Goal: Task Accomplishment & Management: Use online tool/utility

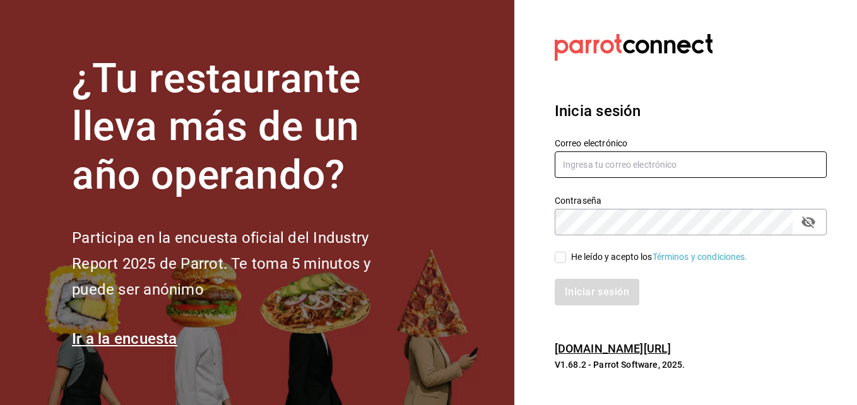
type input "[EMAIL_ADDRESS][DOMAIN_NAME]"
click at [554, 250] on label "He leído y acepto los Términos y condiciones." at bounding box center [650, 256] width 193 height 13
click at [554, 252] on input "He leído y acepto los Términos y condiciones." at bounding box center [559, 257] width 11 height 11
checkbox input "true"
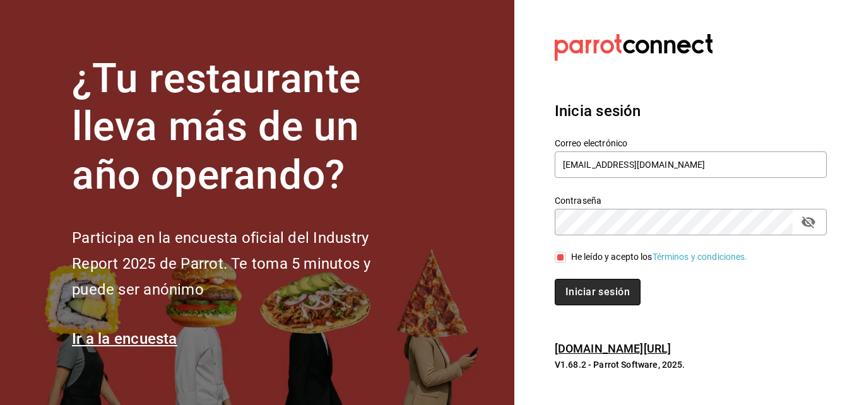
click at [583, 285] on button "Iniciar sesión" at bounding box center [597, 292] width 86 height 26
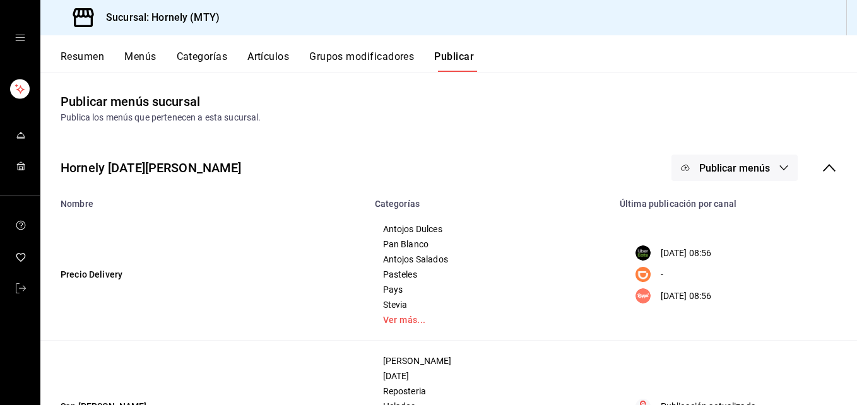
click at [63, 55] on button "Resumen" at bounding box center [83, 60] width 44 height 21
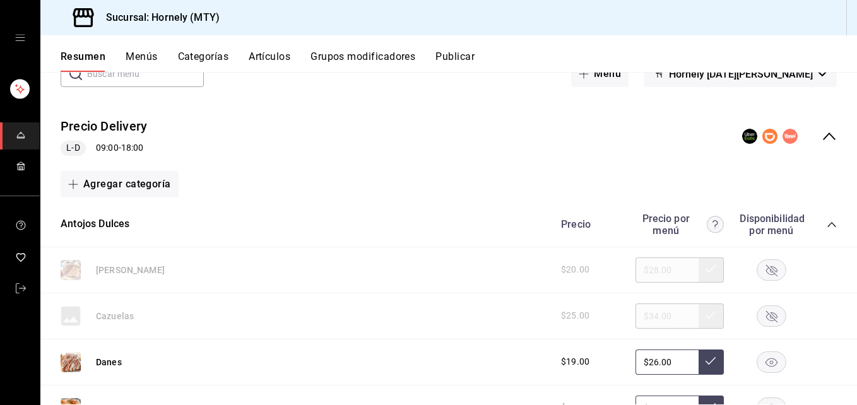
scroll to position [189, 0]
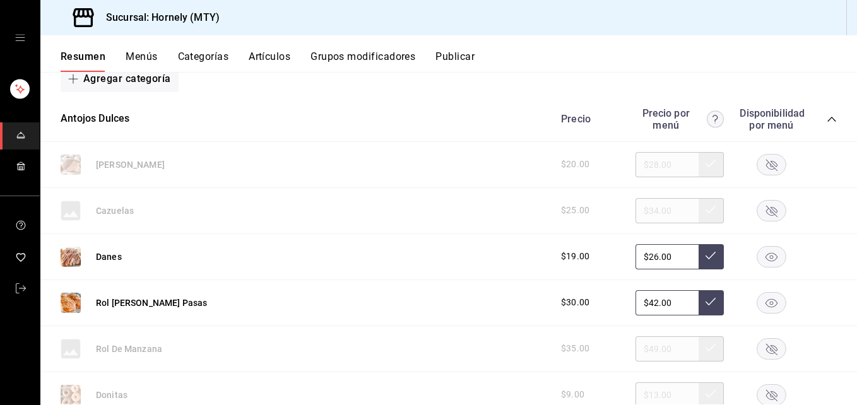
click at [757, 308] on rect "button" at bounding box center [771, 302] width 29 height 21
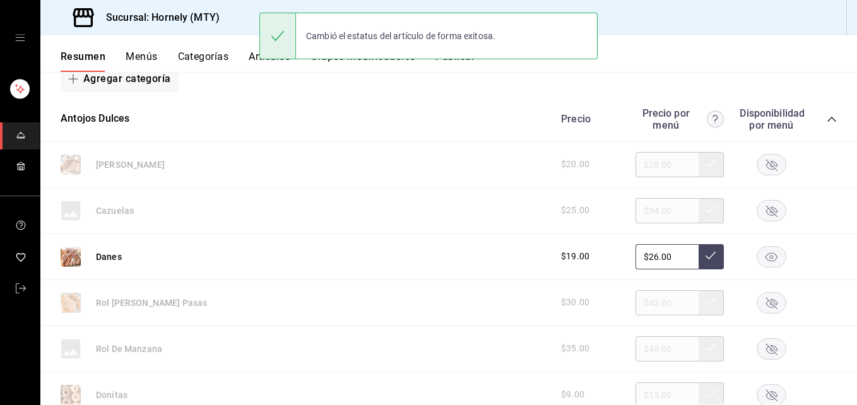
click at [759, 259] on rect "button" at bounding box center [771, 256] width 29 height 21
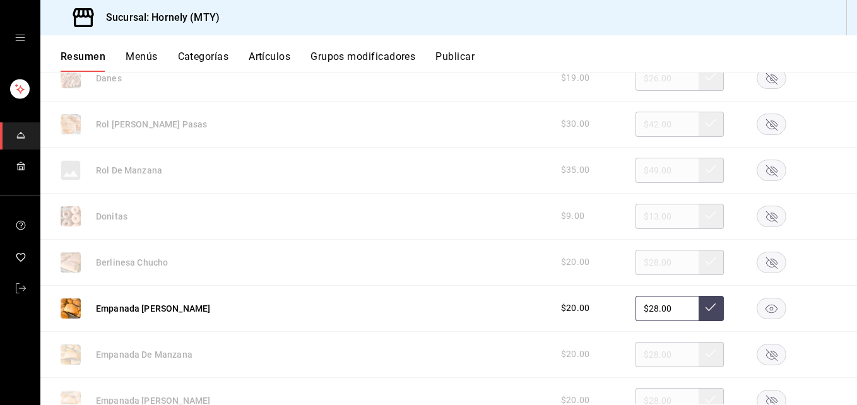
scroll to position [378, 0]
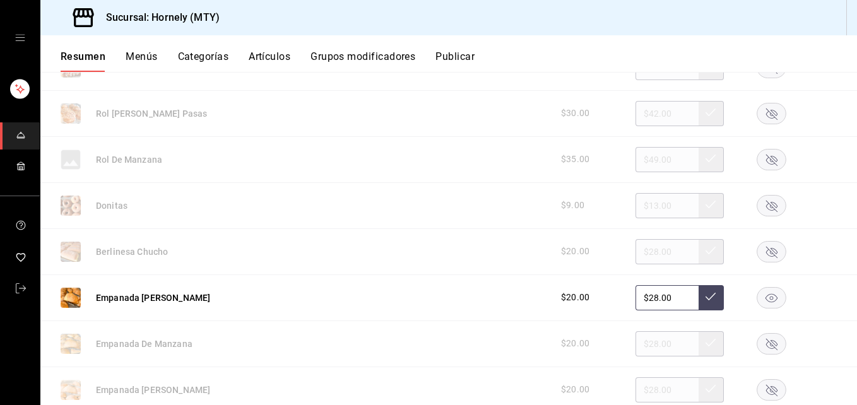
click at [764, 250] on rect "button" at bounding box center [771, 251] width 29 height 21
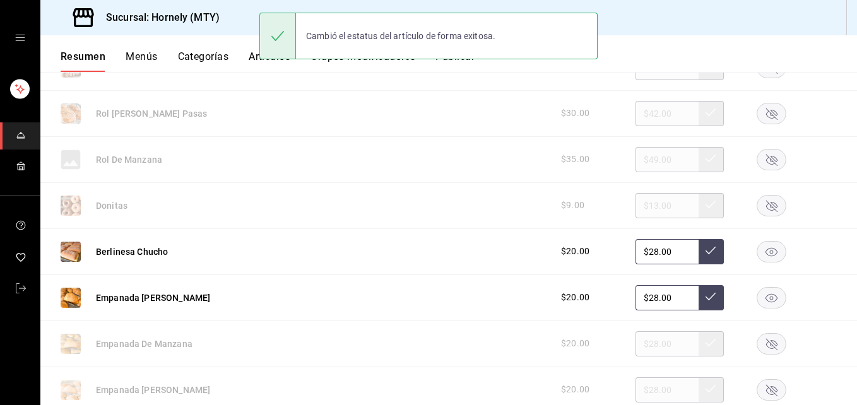
click at [758, 201] on rect "button" at bounding box center [771, 205] width 29 height 21
click at [765, 302] on icon "button" at bounding box center [771, 297] width 12 height 9
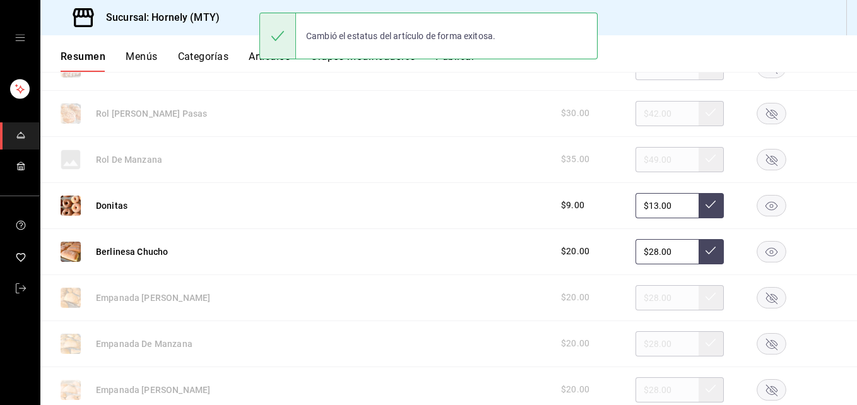
scroll to position [568, 0]
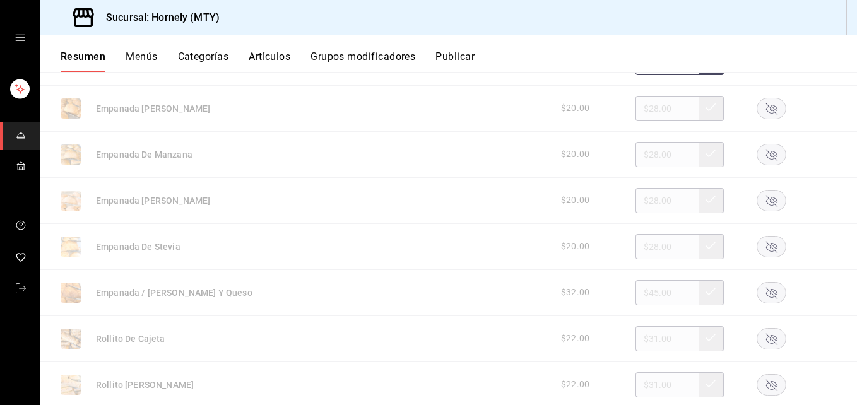
click at [764, 288] on rect "button" at bounding box center [771, 292] width 29 height 21
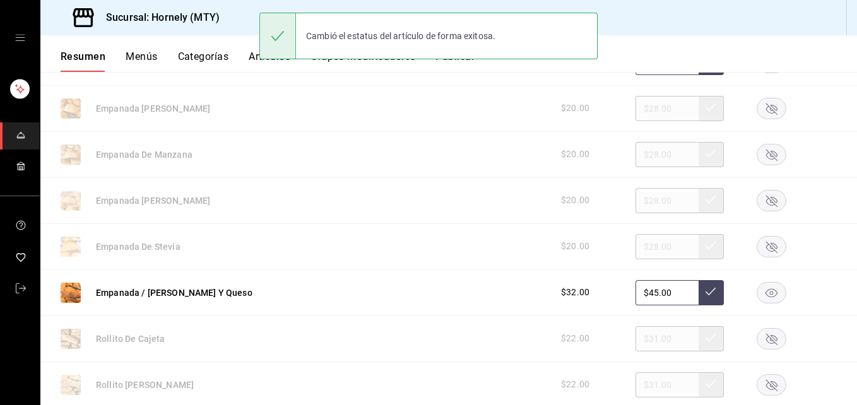
scroll to position [757, 0]
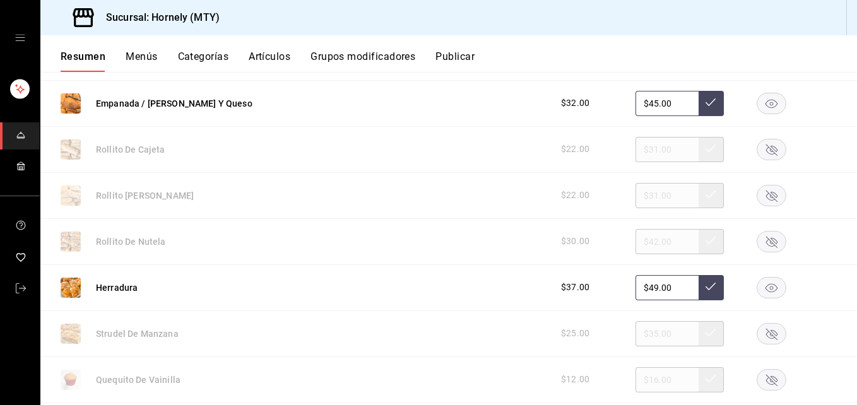
click at [771, 238] on rect "button" at bounding box center [771, 241] width 29 height 21
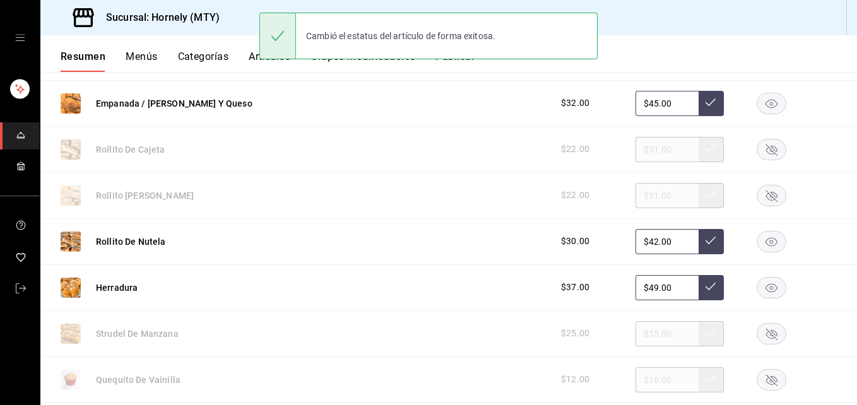
click at [771, 282] on rect "button" at bounding box center [771, 287] width 29 height 21
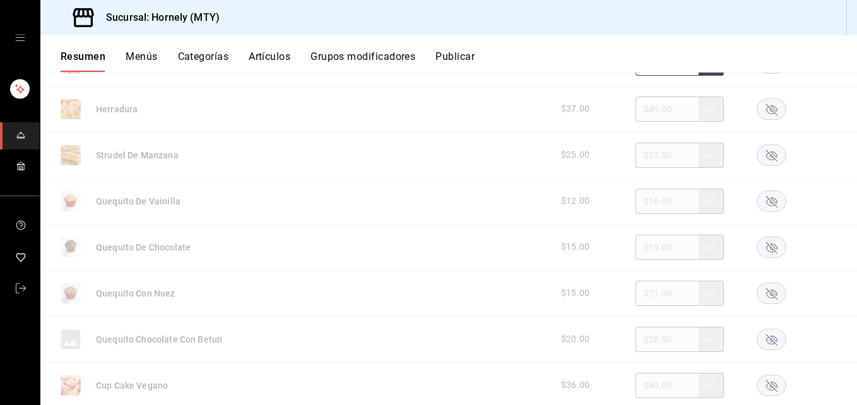
scroll to position [946, 0]
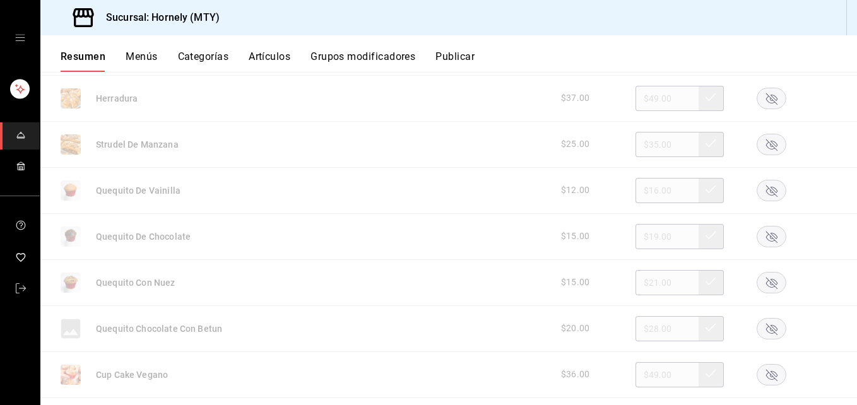
click at [766, 233] on icon "button" at bounding box center [771, 236] width 11 height 11
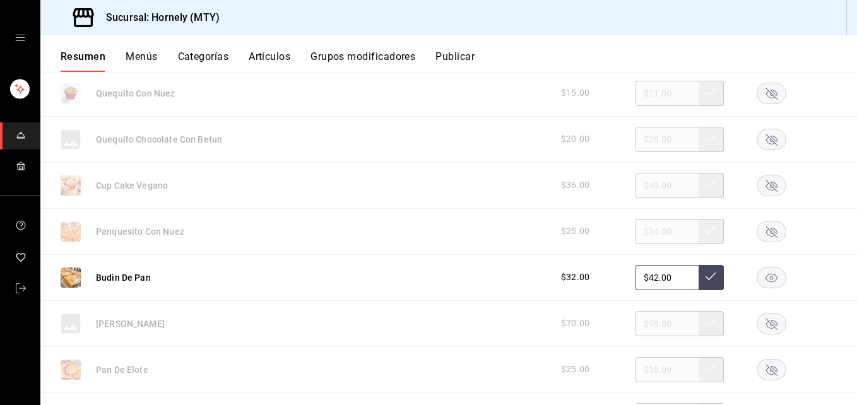
scroll to position [1325, 0]
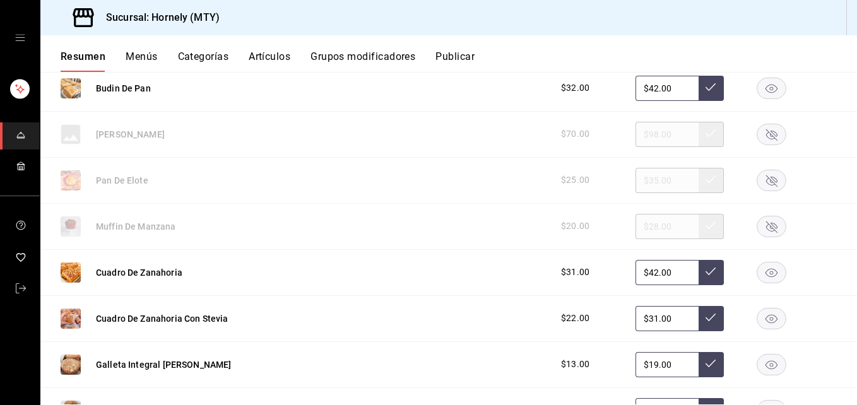
click at [761, 187] on rect "button" at bounding box center [771, 180] width 29 height 21
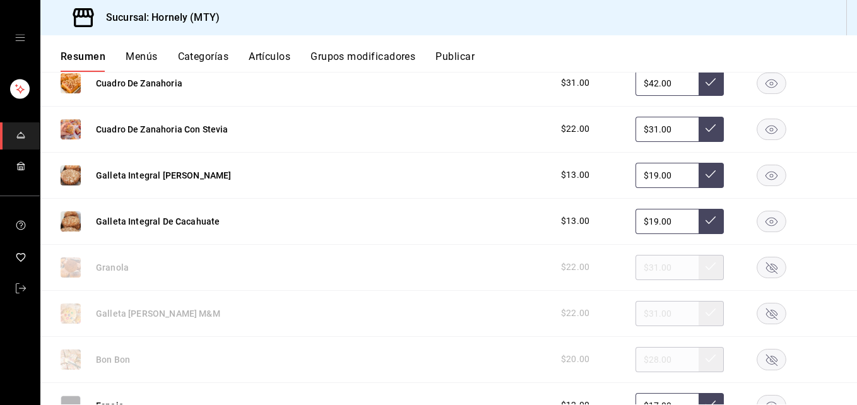
scroll to position [1703, 0]
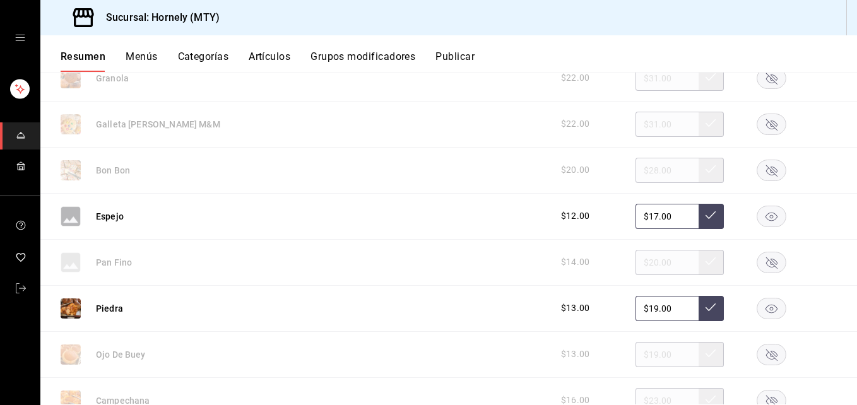
click at [766, 166] on rect "button" at bounding box center [771, 170] width 29 height 21
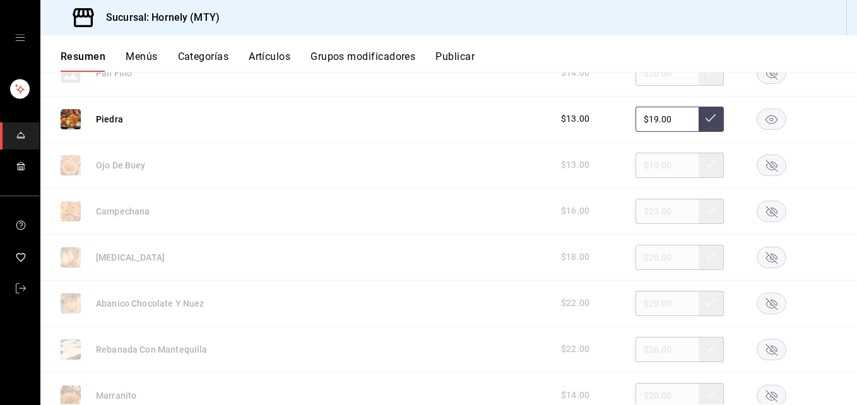
click at [766, 255] on icon "button" at bounding box center [771, 257] width 11 height 11
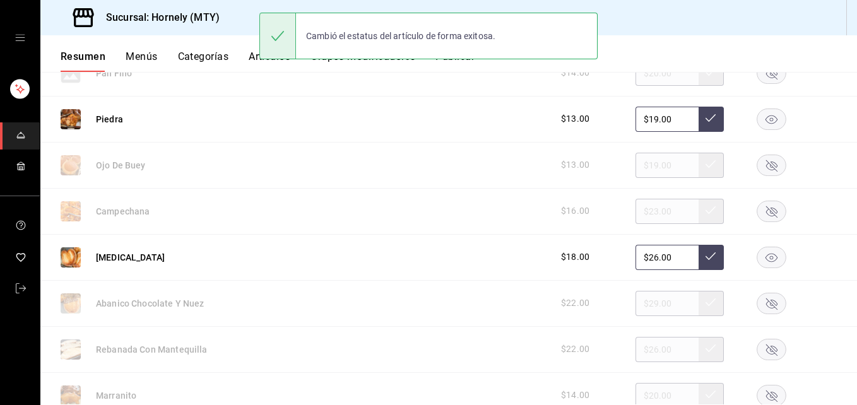
click at [757, 298] on rect "button" at bounding box center [771, 303] width 29 height 21
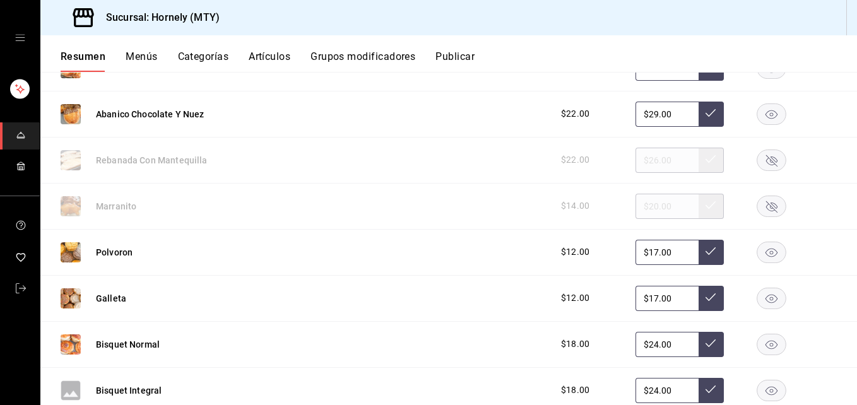
click at [760, 213] on rect "button" at bounding box center [771, 206] width 29 height 21
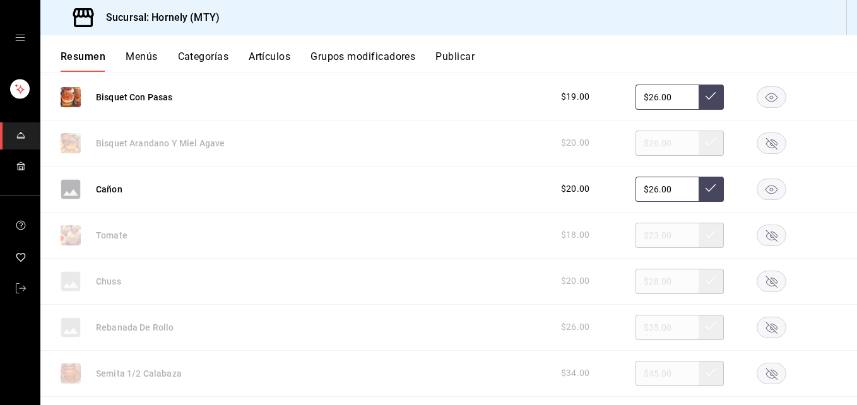
scroll to position [2460, 0]
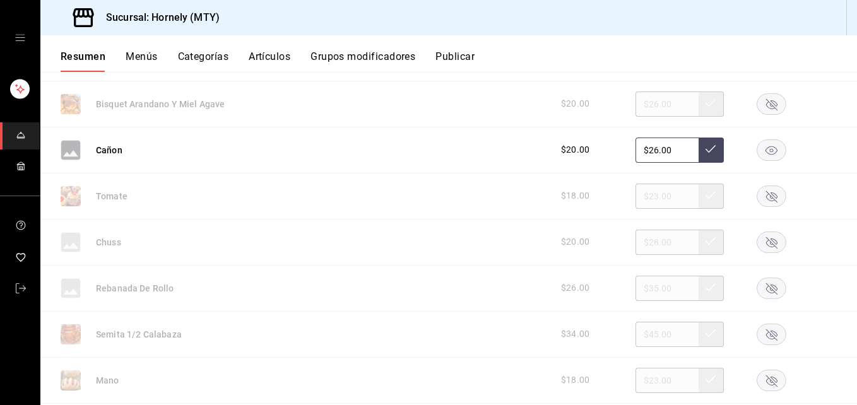
click at [757, 283] on rect "button" at bounding box center [771, 288] width 29 height 21
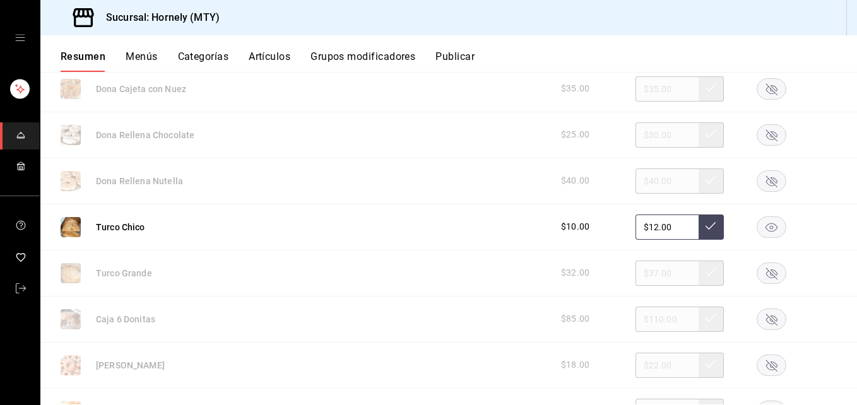
scroll to position [2838, 0]
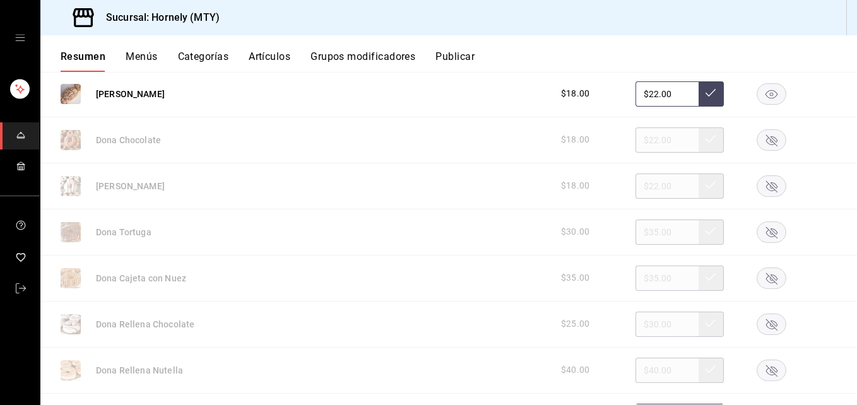
click at [757, 185] on rect "button" at bounding box center [771, 185] width 29 height 21
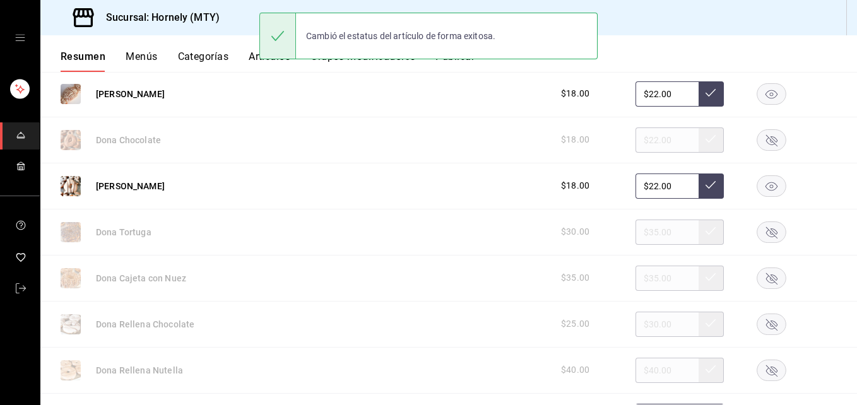
click at [757, 132] on rect "button" at bounding box center [771, 139] width 29 height 21
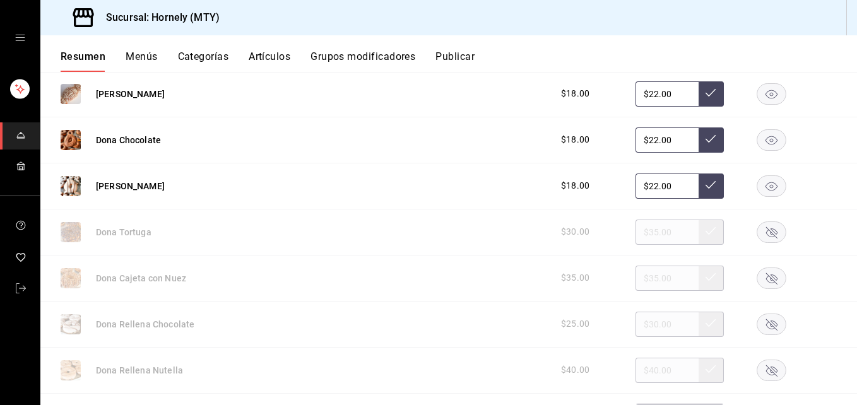
scroll to position [3028, 0]
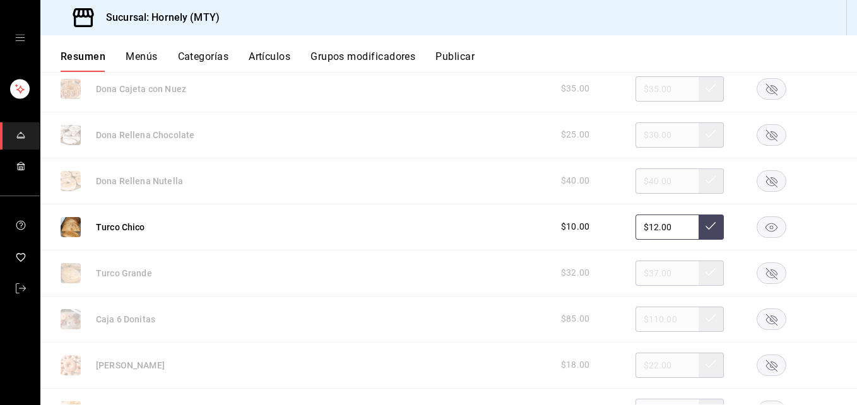
click at [763, 367] on icon "button" at bounding box center [771, 364] width 30 height 21
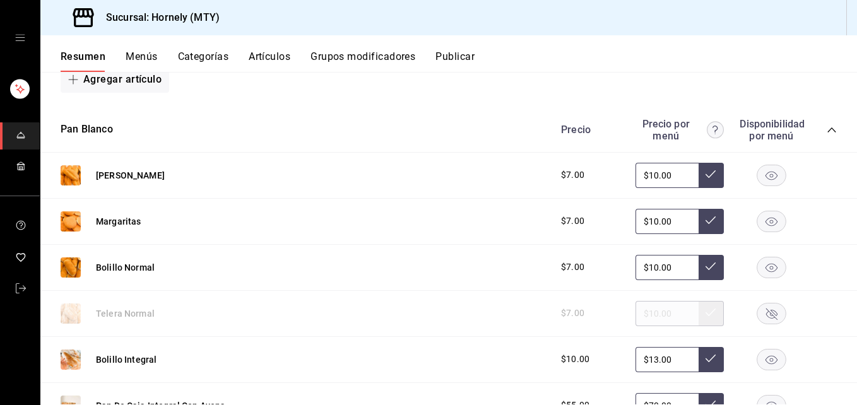
scroll to position [3785, 0]
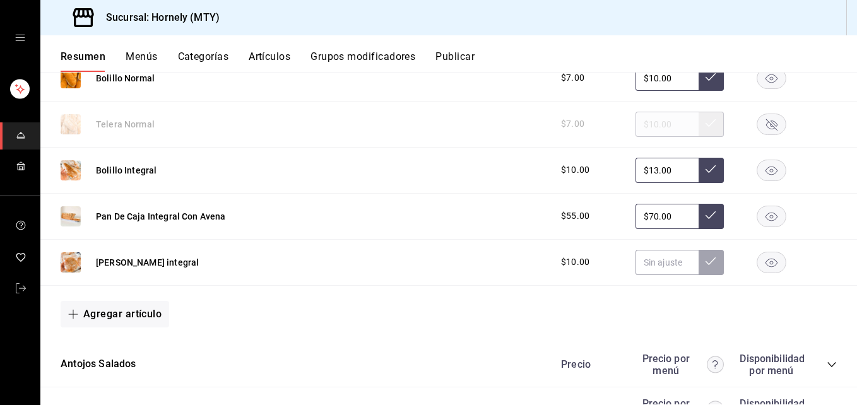
click at [827, 363] on icon "collapse-category-row" at bounding box center [831, 364] width 8 height 5
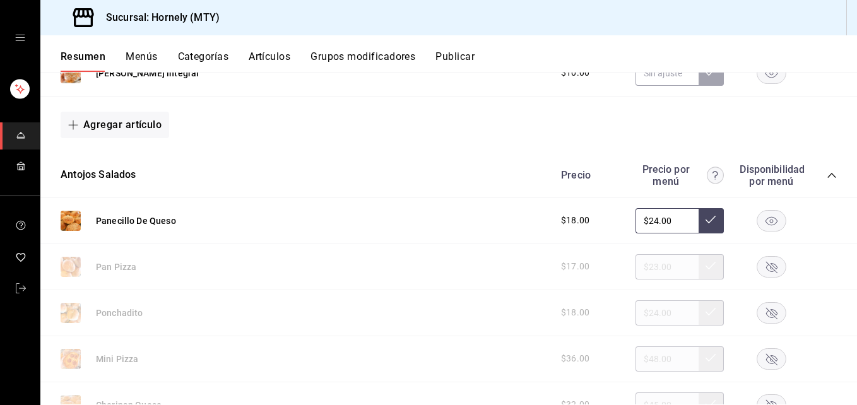
scroll to position [4163, 0]
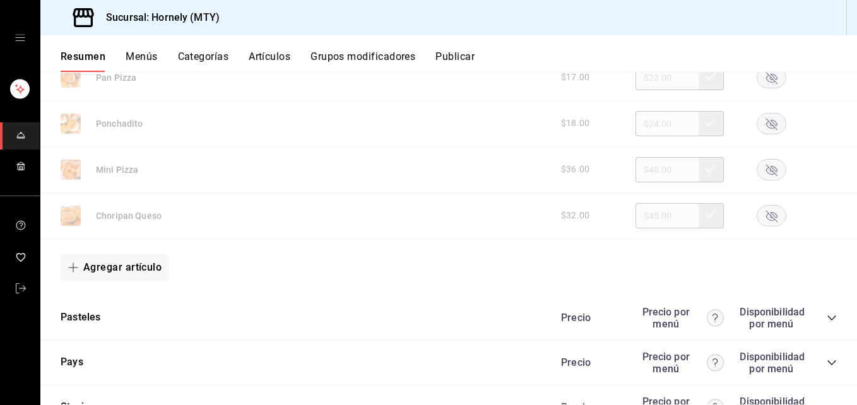
click at [764, 217] on rect "button" at bounding box center [771, 215] width 29 height 21
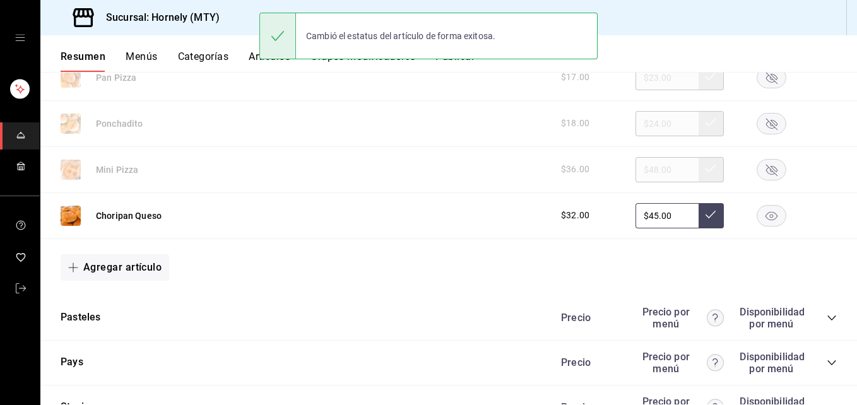
click at [757, 130] on rect "button" at bounding box center [771, 123] width 29 height 21
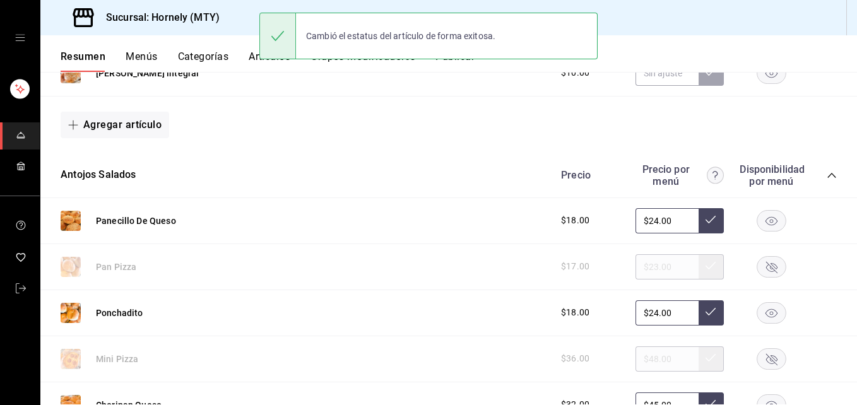
click at [762, 266] on rect "button" at bounding box center [771, 266] width 29 height 21
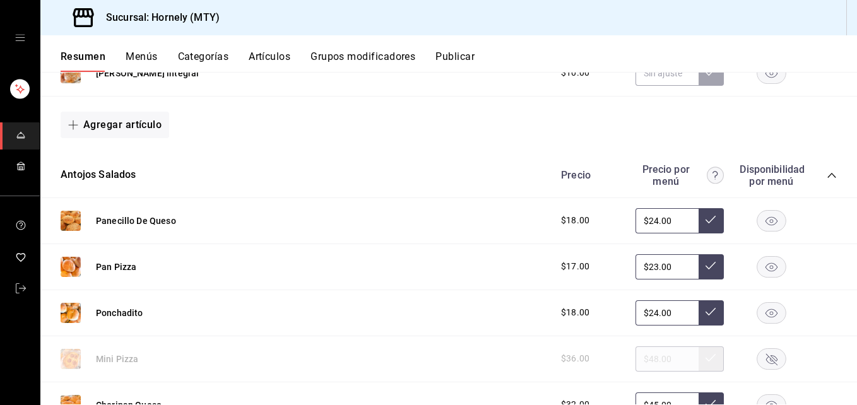
click at [462, 59] on button "Publicar" at bounding box center [454, 60] width 39 height 21
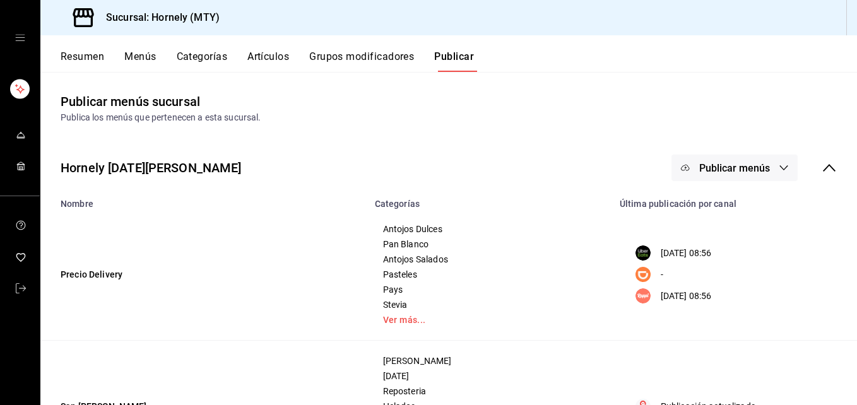
click at [752, 173] on span "Publicar menús" at bounding box center [734, 168] width 71 height 12
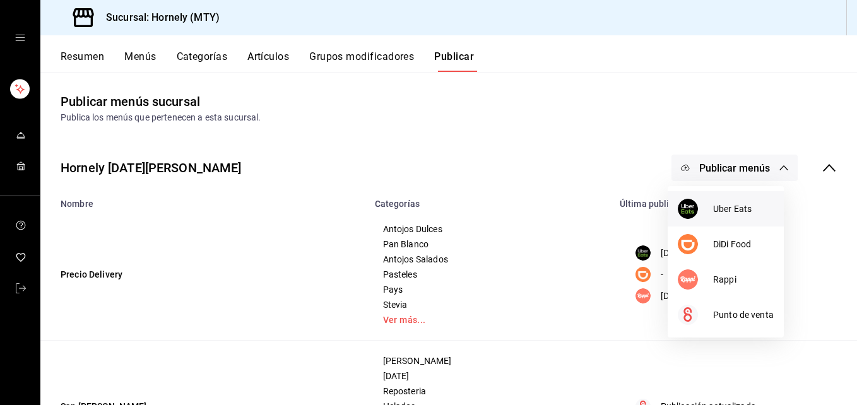
click at [737, 221] on li "Uber Eats" at bounding box center [725, 208] width 116 height 35
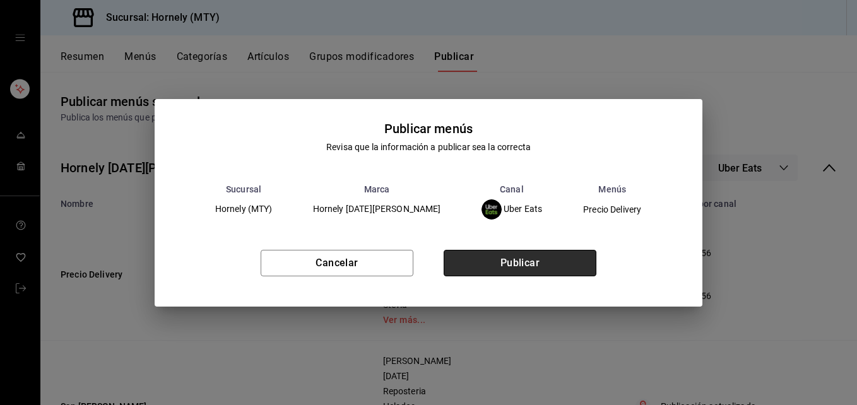
click at [583, 267] on button "Publicar" at bounding box center [519, 263] width 153 height 26
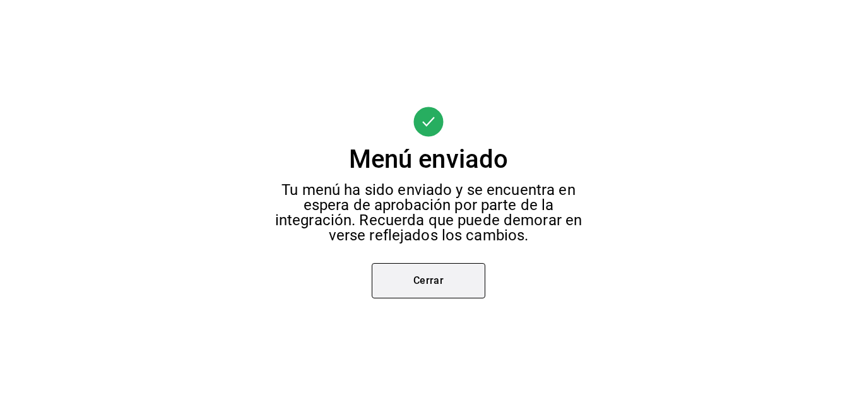
click at [392, 288] on button "Cerrar" at bounding box center [429, 280] width 114 height 35
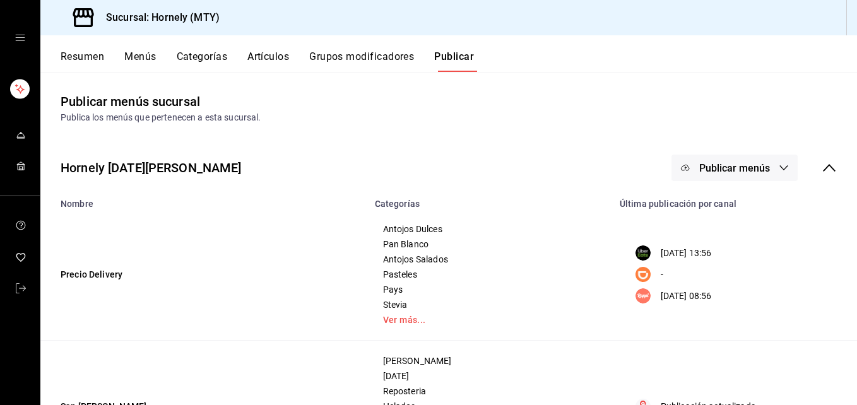
click at [717, 174] on button "Publicar menús" at bounding box center [734, 168] width 126 height 26
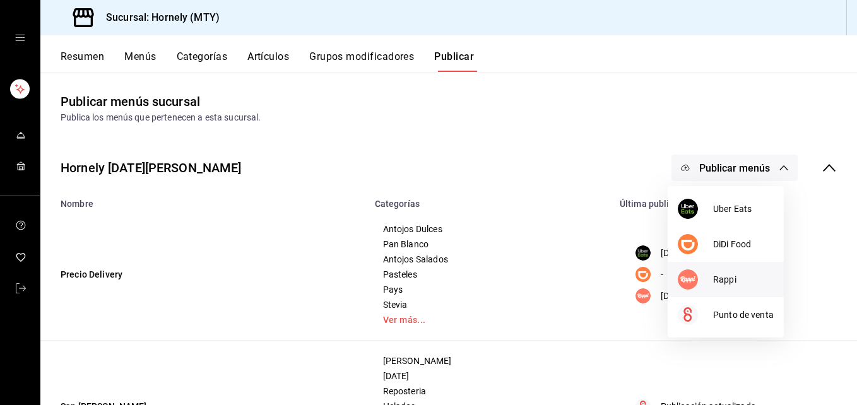
click at [689, 280] on img at bounding box center [687, 279] width 20 height 20
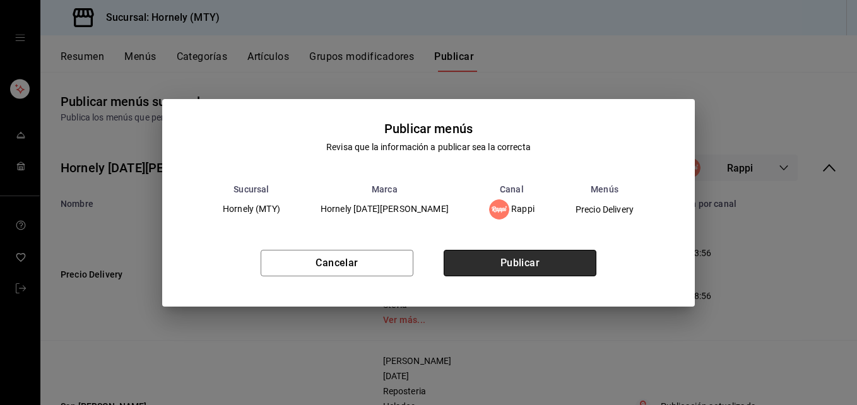
click at [563, 266] on button "Publicar" at bounding box center [519, 263] width 153 height 26
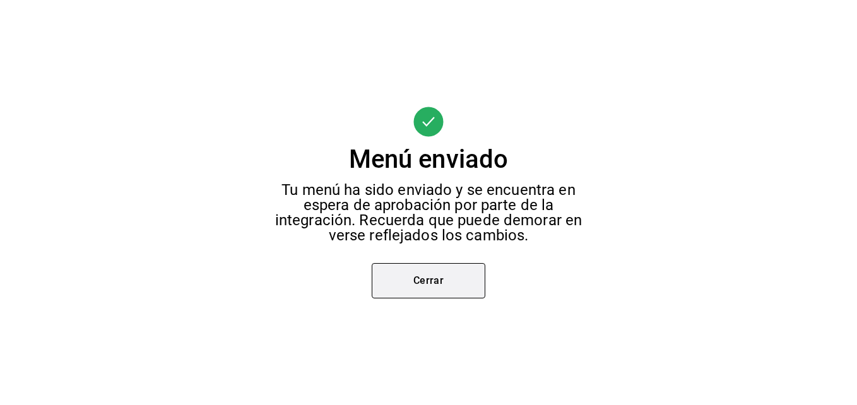
click at [458, 283] on button "Cerrar" at bounding box center [429, 280] width 114 height 35
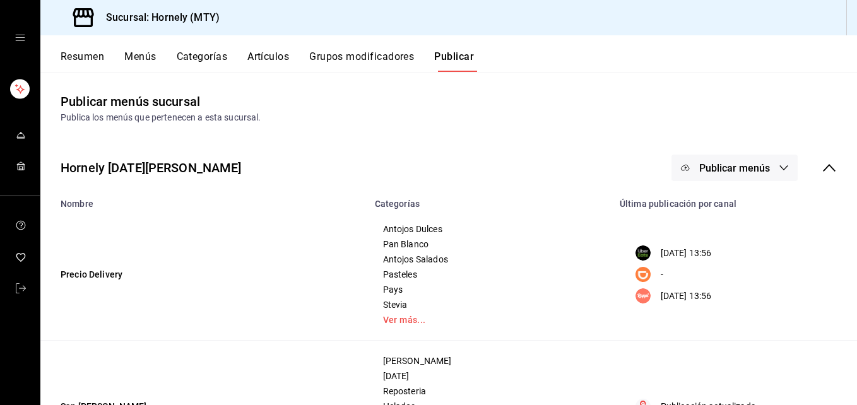
click at [74, 54] on button "Resumen" at bounding box center [83, 60] width 44 height 21
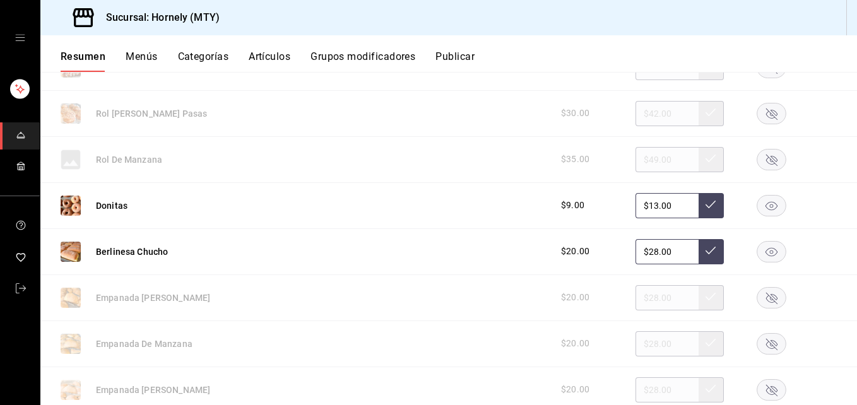
scroll to position [568, 0]
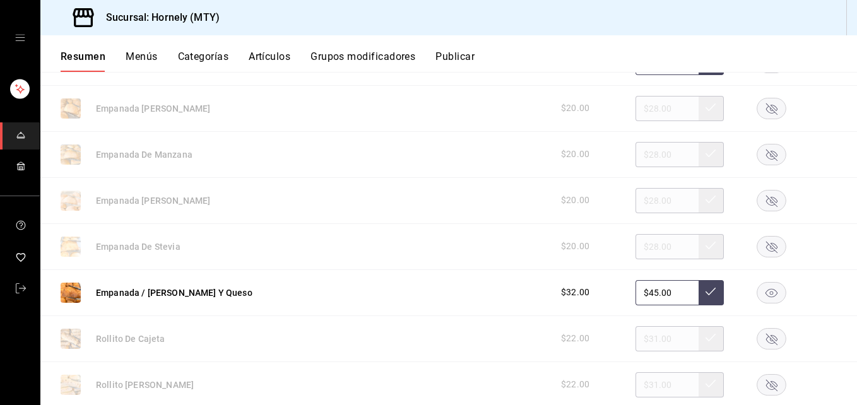
click at [766, 103] on rect "button" at bounding box center [771, 108] width 29 height 21
click at [771, 153] on rect "button" at bounding box center [771, 154] width 29 height 21
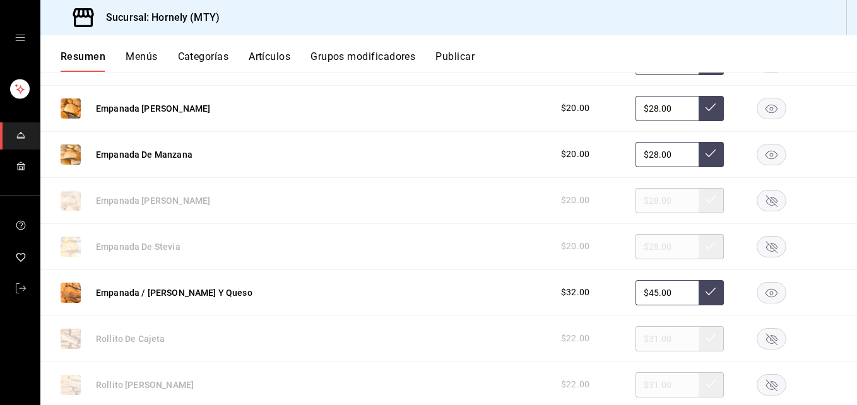
click at [757, 243] on rect "button" at bounding box center [771, 246] width 29 height 21
click at [762, 342] on rect "button" at bounding box center [771, 338] width 29 height 21
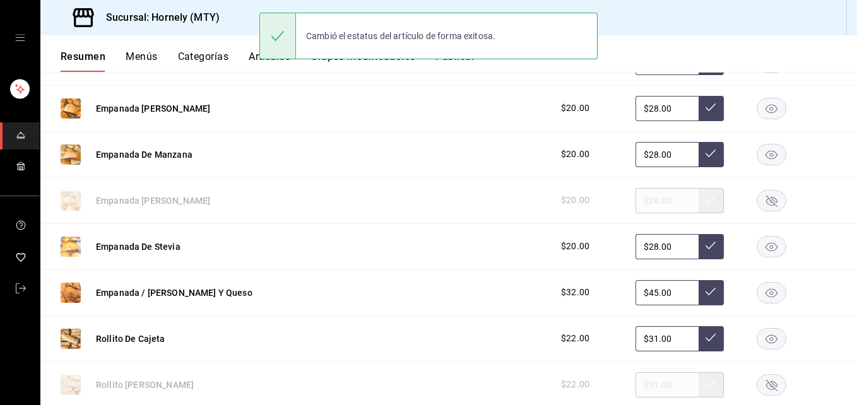
click at [758, 385] on rect "button" at bounding box center [771, 384] width 29 height 21
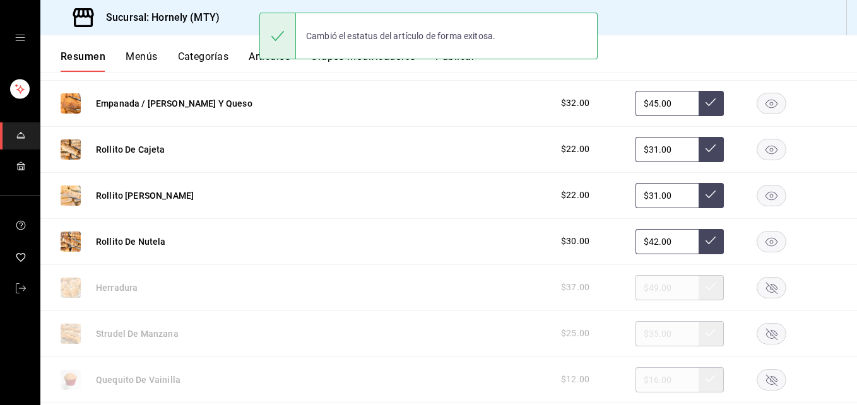
click at [775, 192] on rect "button" at bounding box center [771, 195] width 29 height 21
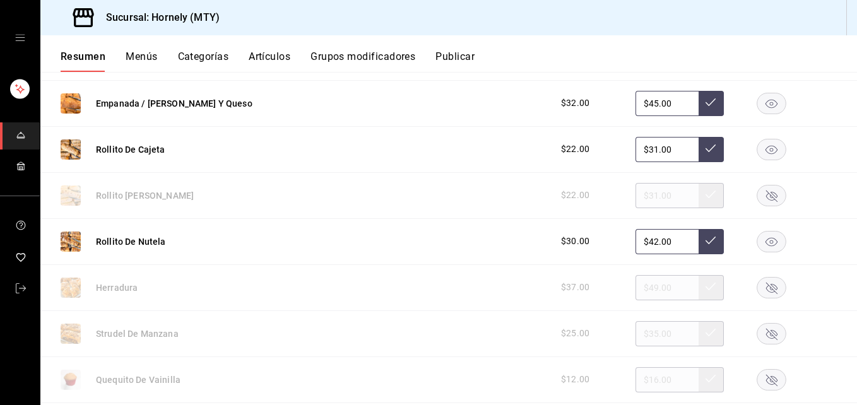
click at [764, 331] on rect "button" at bounding box center [771, 333] width 29 height 21
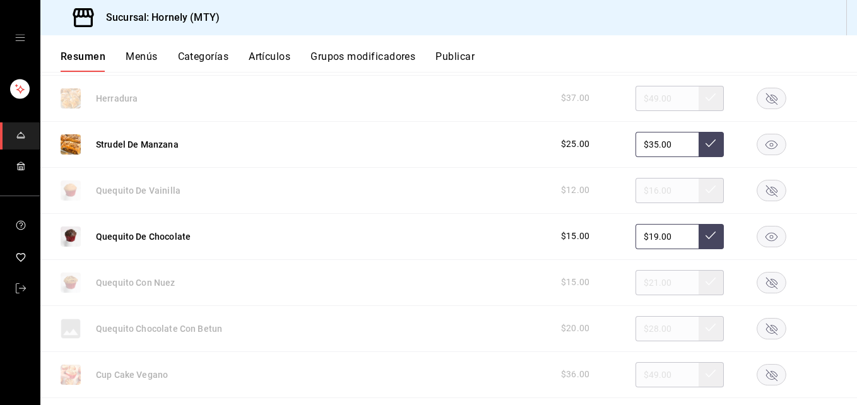
scroll to position [1135, 0]
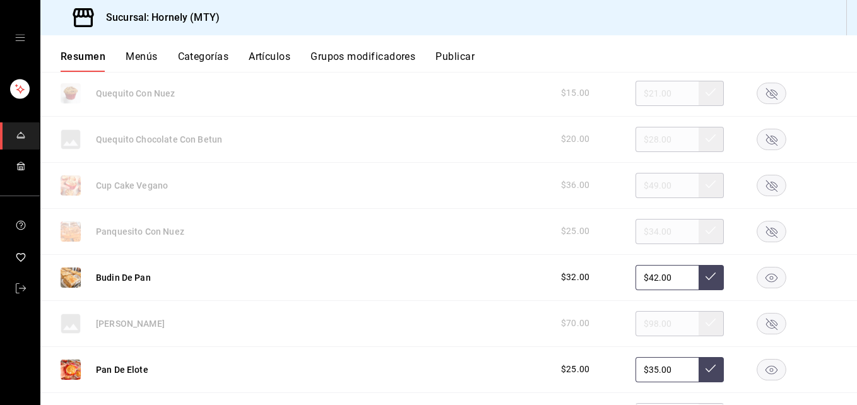
click at [759, 289] on div "$32.00 $42.00" at bounding box center [692, 277] width 288 height 25
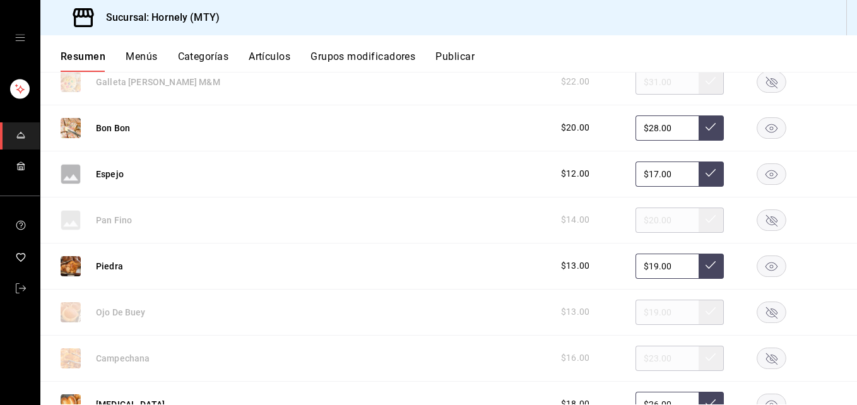
scroll to position [1892, 0]
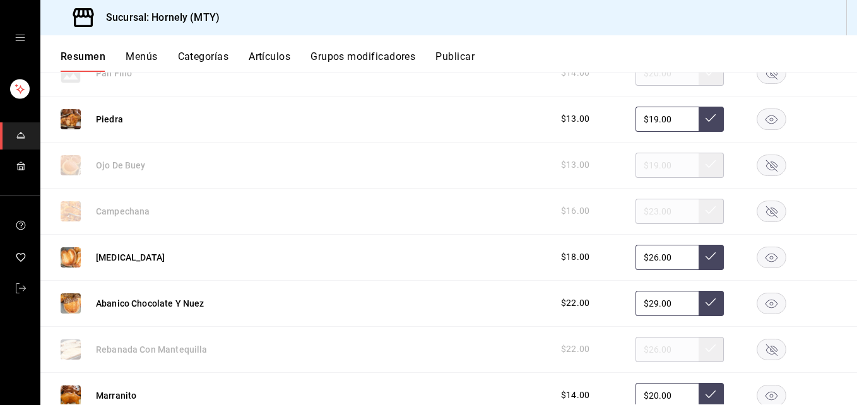
click at [757, 298] on rect "button" at bounding box center [771, 303] width 29 height 21
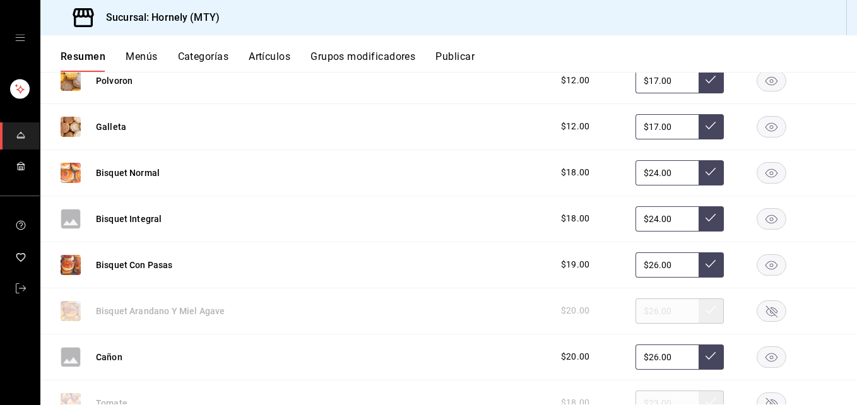
scroll to position [2271, 0]
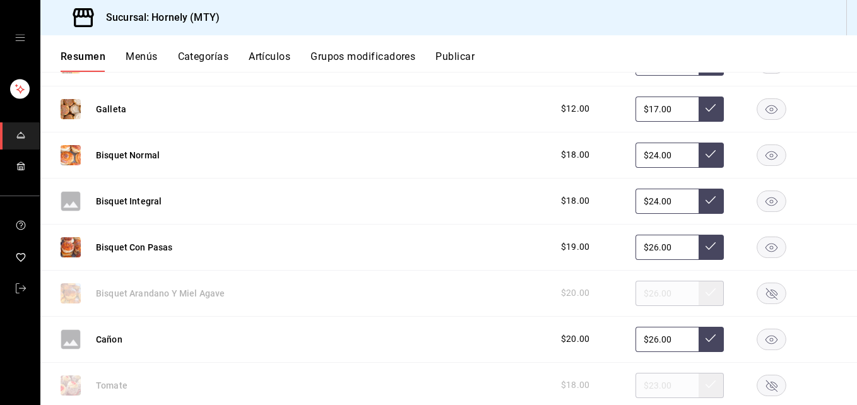
click at [769, 153] on rect "button" at bounding box center [771, 154] width 29 height 21
click at [772, 204] on rect "button" at bounding box center [771, 200] width 29 height 21
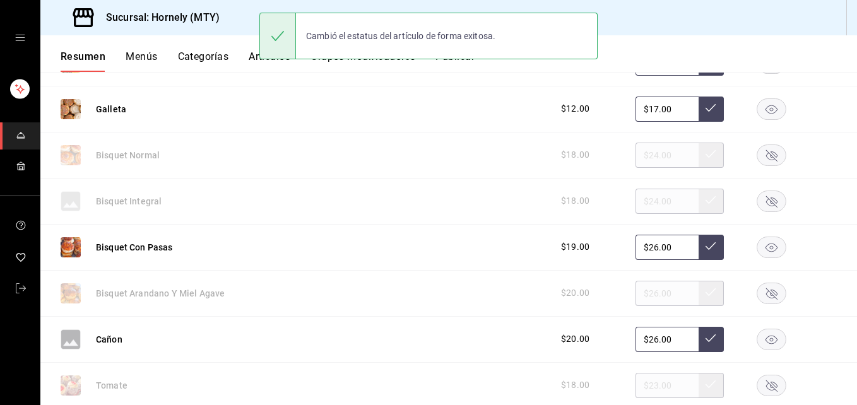
scroll to position [2460, 0]
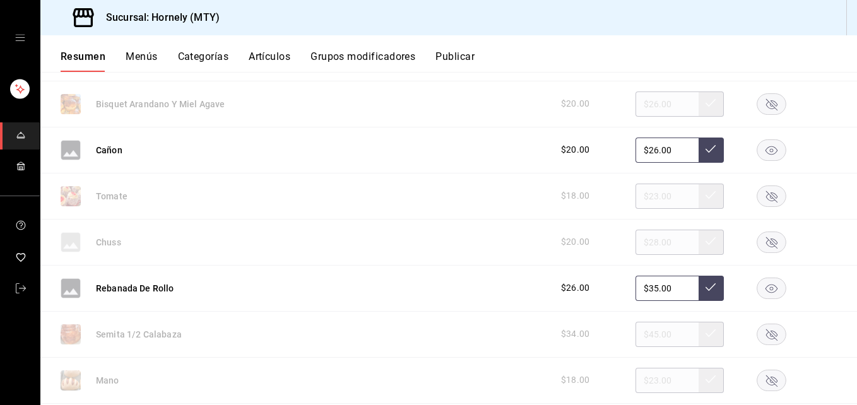
click at [768, 384] on rect "button" at bounding box center [771, 380] width 29 height 21
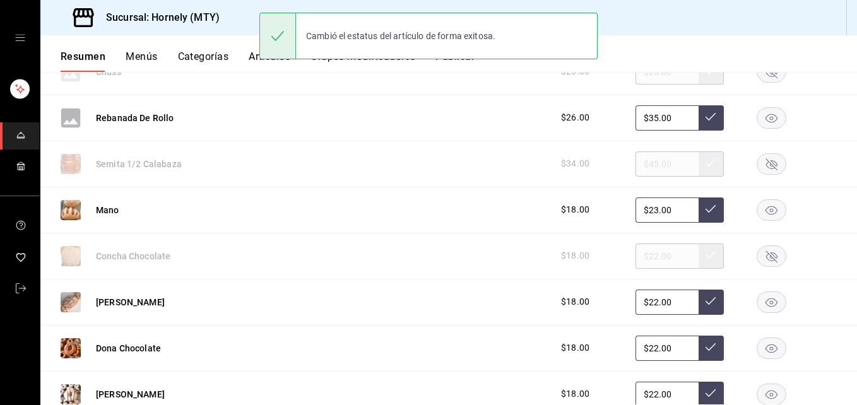
scroll to position [2649, 0]
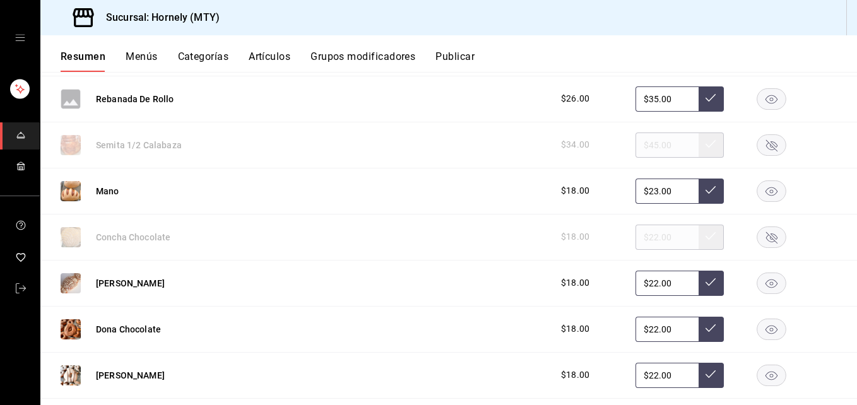
click at [757, 238] on rect "button" at bounding box center [771, 236] width 29 height 21
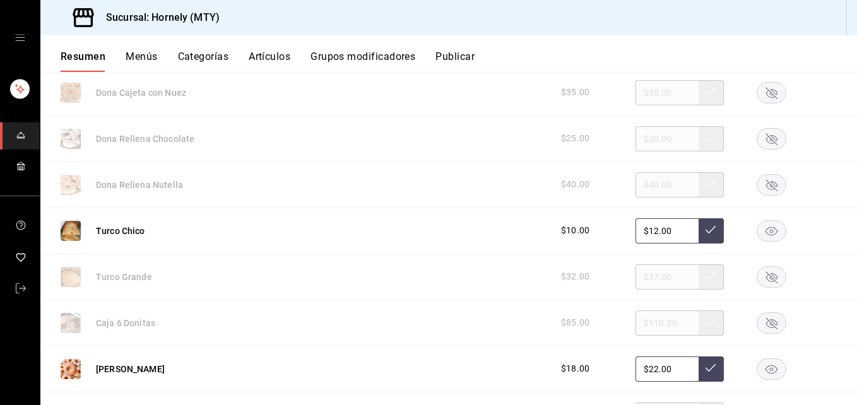
scroll to position [3028, 0]
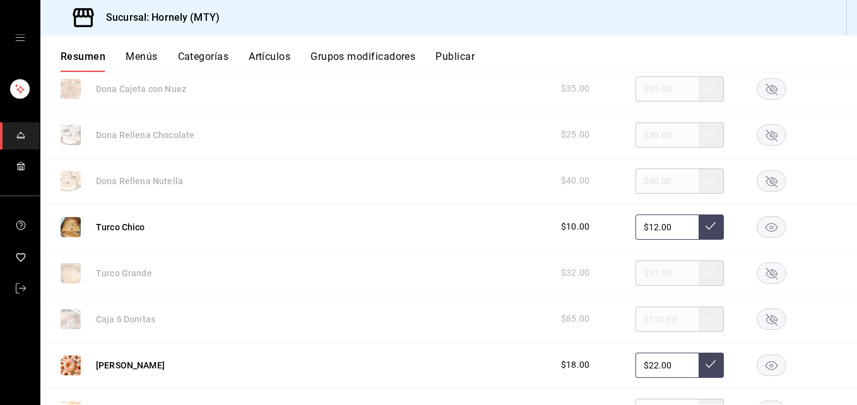
click at [771, 363] on rect "button" at bounding box center [771, 364] width 29 height 21
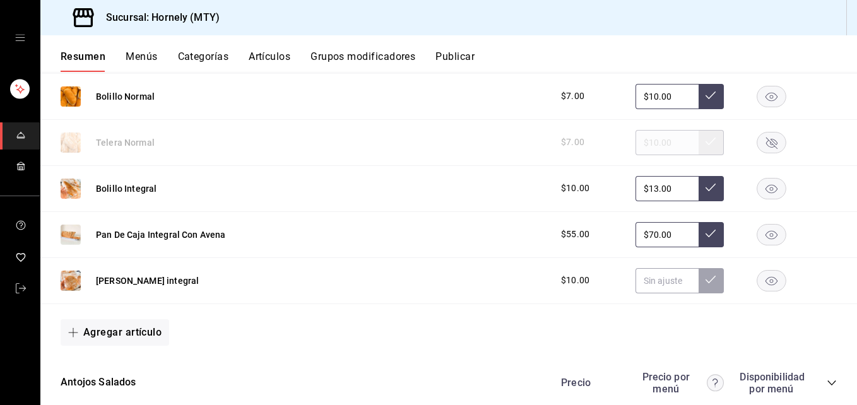
scroll to position [3785, 0]
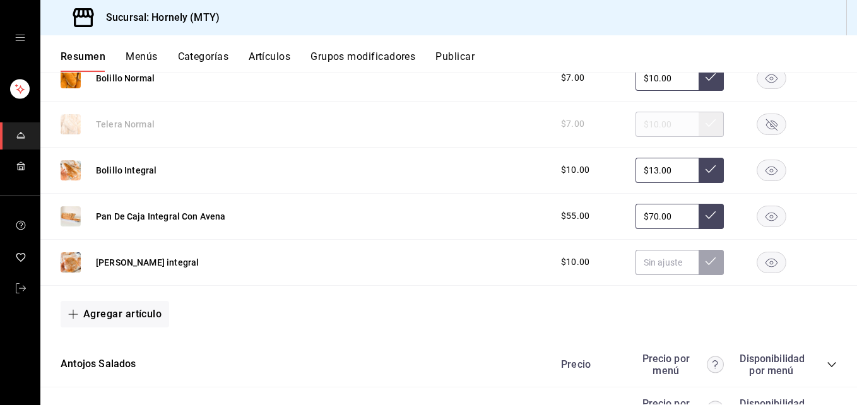
click at [766, 127] on rect "button" at bounding box center [771, 124] width 29 height 21
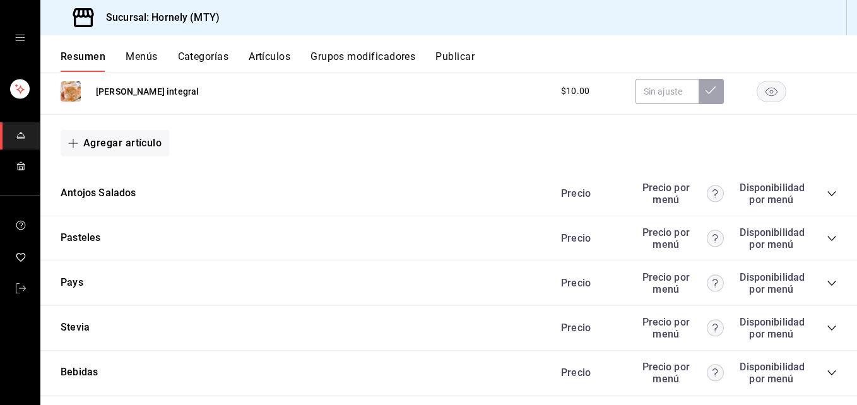
scroll to position [3974, 0]
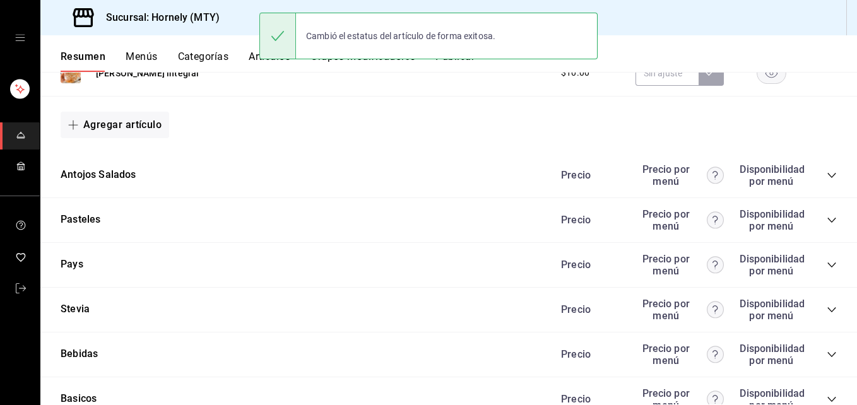
click at [826, 175] on icon "collapse-category-row" at bounding box center [831, 175] width 10 height 10
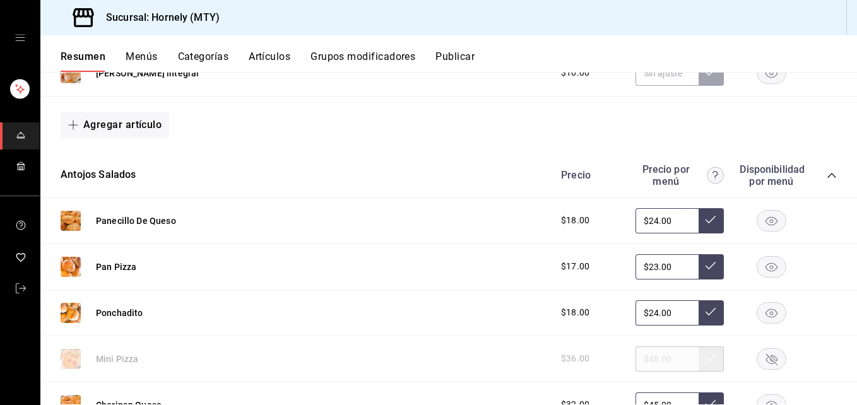
click at [466, 50] on button "Publicar" at bounding box center [454, 60] width 39 height 21
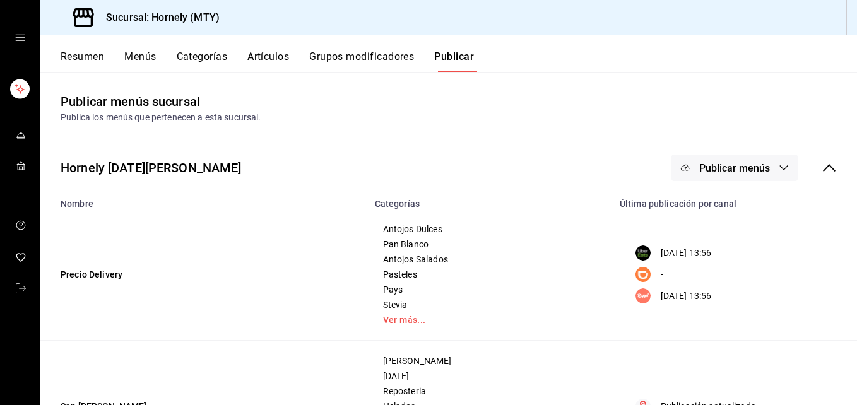
click at [756, 170] on span "Publicar menús" at bounding box center [734, 168] width 71 height 12
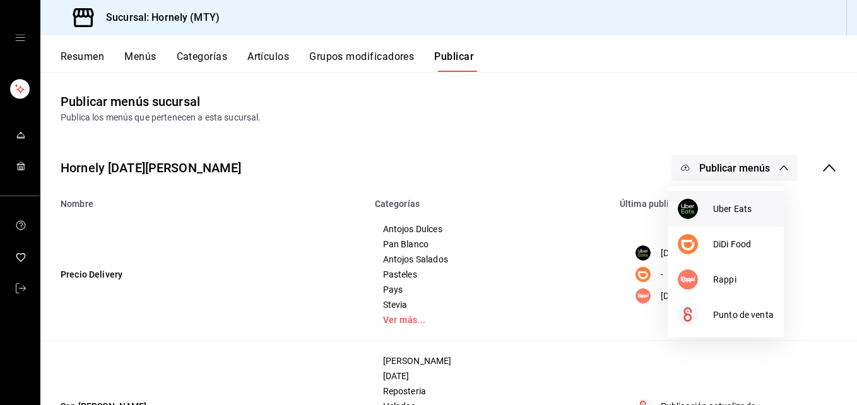
click at [718, 204] on span "Uber Eats" at bounding box center [743, 208] width 61 height 13
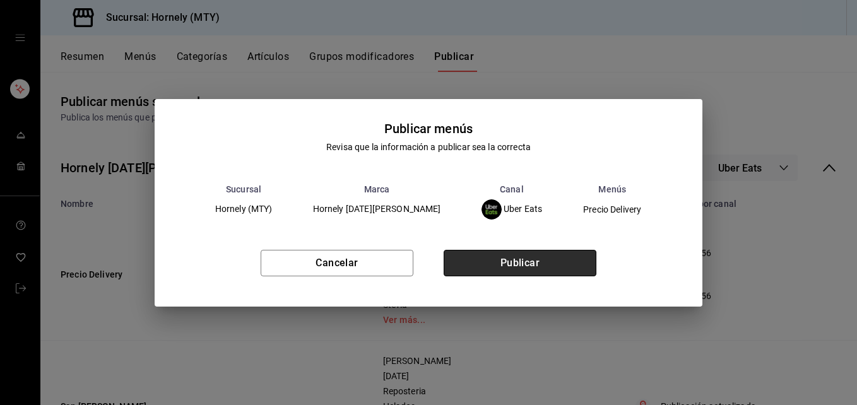
click at [469, 255] on button "Publicar" at bounding box center [519, 263] width 153 height 26
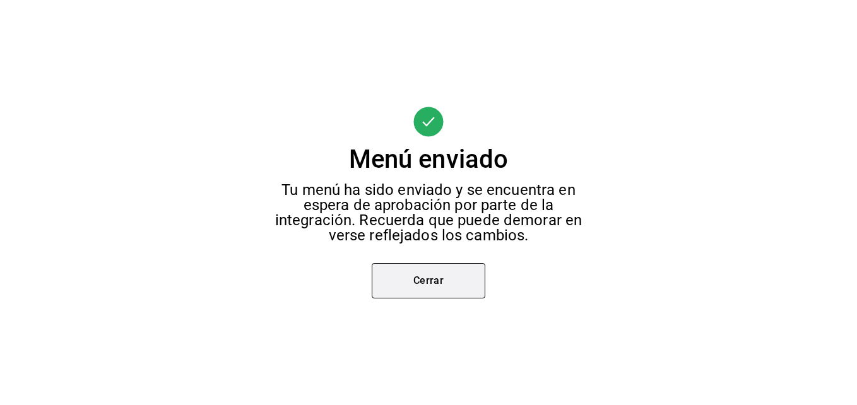
click at [425, 275] on button "Cerrar" at bounding box center [429, 280] width 114 height 35
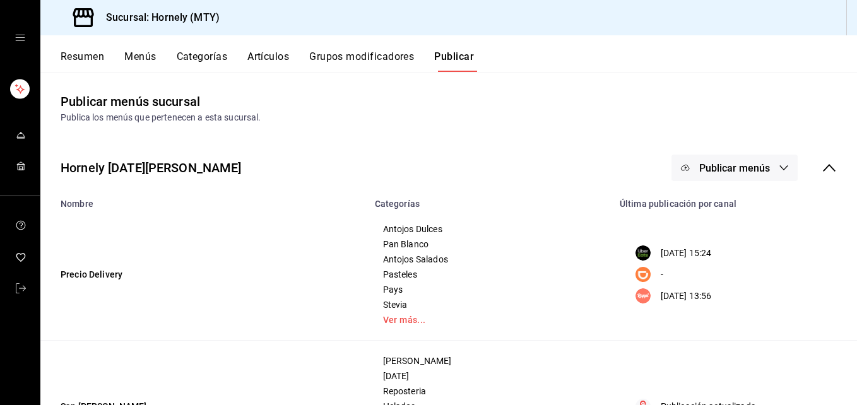
click at [762, 168] on button "Publicar menús" at bounding box center [734, 168] width 126 height 26
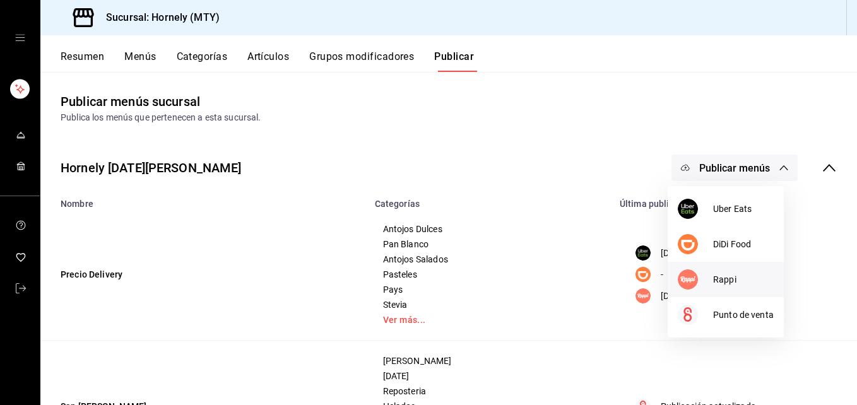
click at [693, 276] on img at bounding box center [687, 279] width 20 height 20
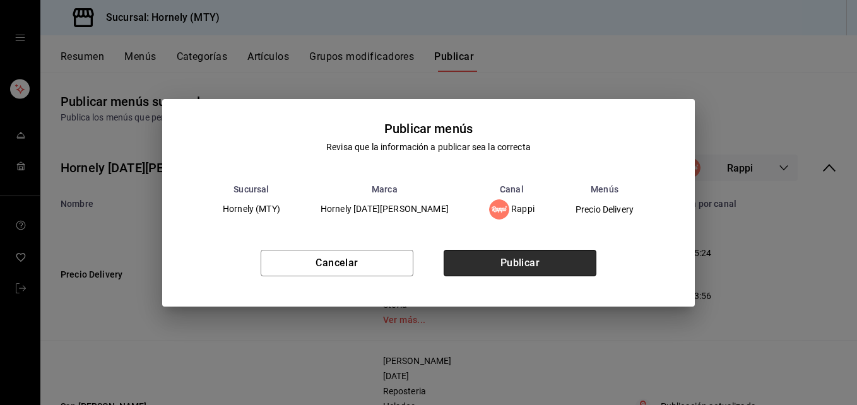
click at [536, 261] on button "Publicar" at bounding box center [519, 263] width 153 height 26
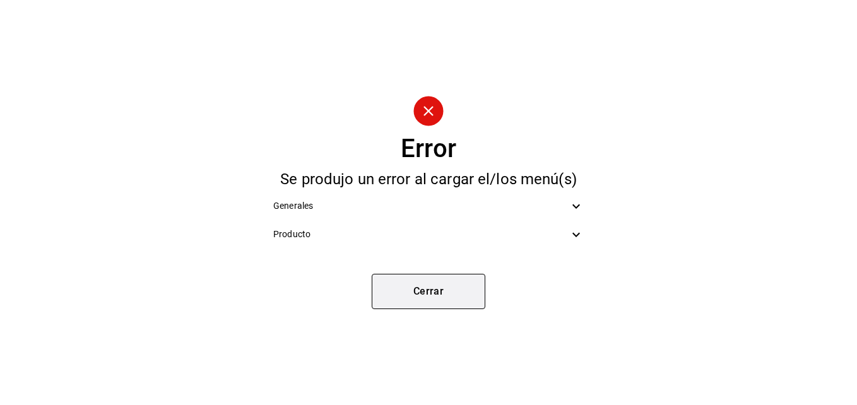
click at [466, 283] on button "Cerrar" at bounding box center [429, 291] width 114 height 35
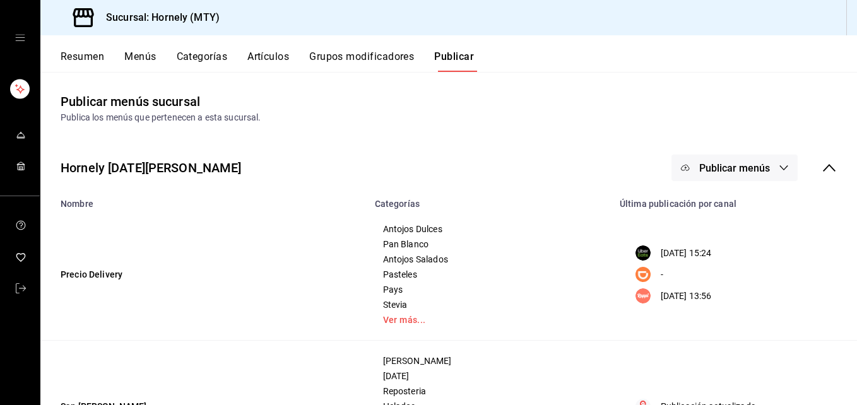
click at [743, 170] on span "Publicar menús" at bounding box center [734, 168] width 71 height 12
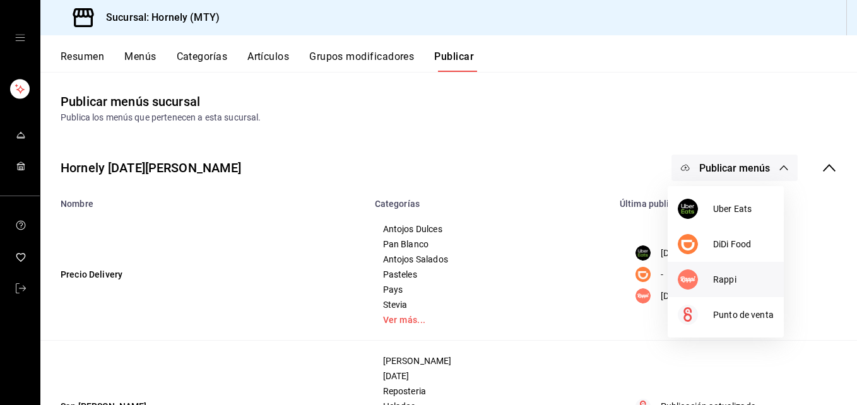
click at [690, 279] on img at bounding box center [687, 279] width 20 height 20
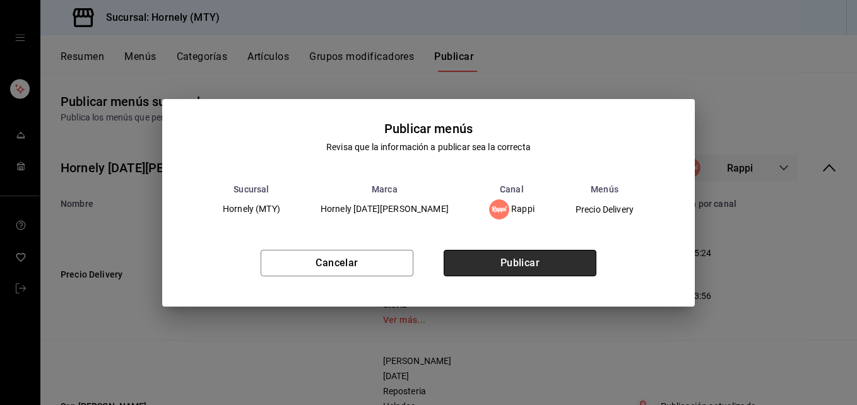
click at [556, 270] on button "Publicar" at bounding box center [519, 263] width 153 height 26
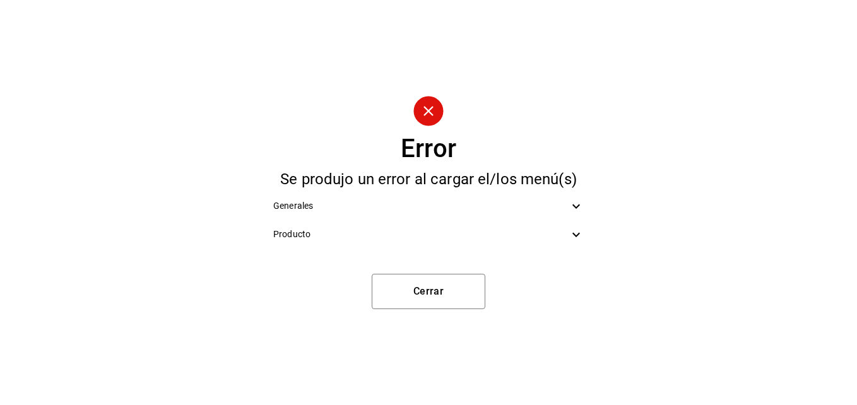
click at [590, 202] on div "Generales" at bounding box center [428, 206] width 331 height 28
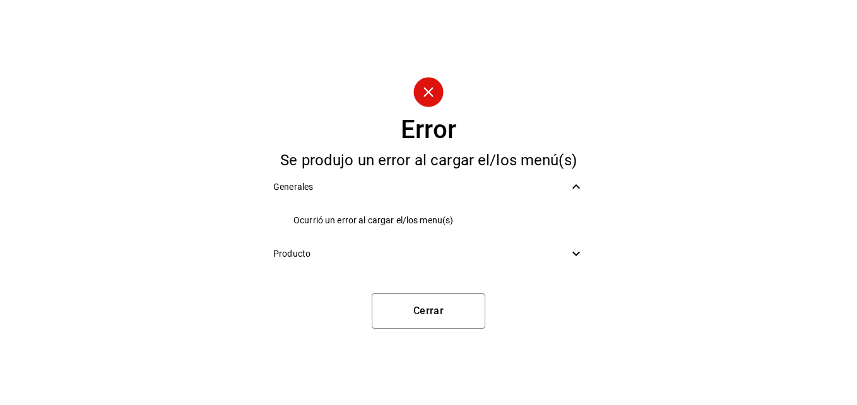
click at [570, 197] on div "Generales" at bounding box center [428, 187] width 331 height 28
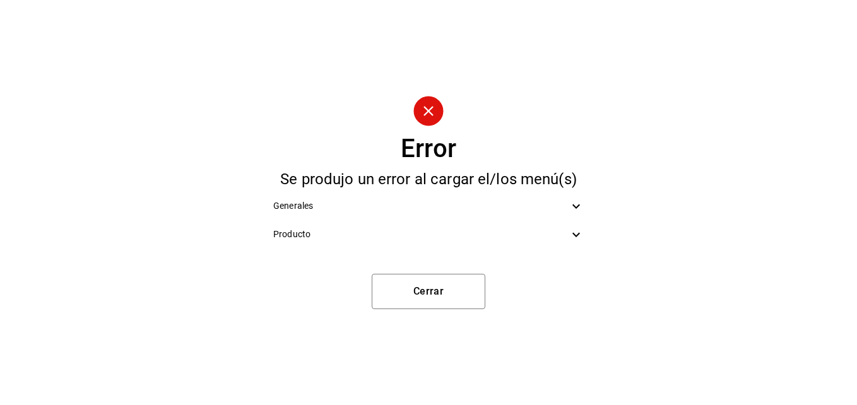
click at [568, 225] on div "Producto" at bounding box center [428, 234] width 331 height 28
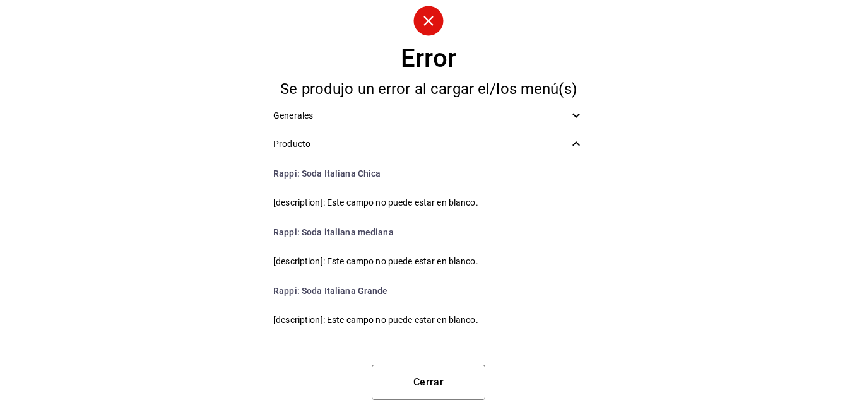
click at [582, 149] on icon at bounding box center [575, 143] width 15 height 15
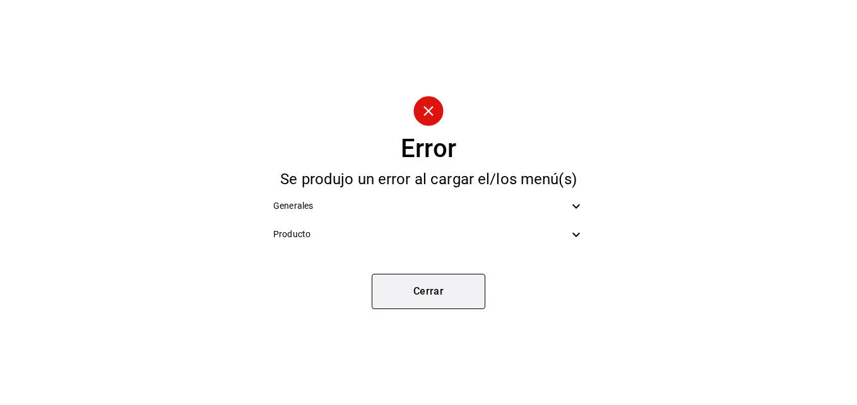
click at [385, 300] on button "Cerrar" at bounding box center [429, 291] width 114 height 35
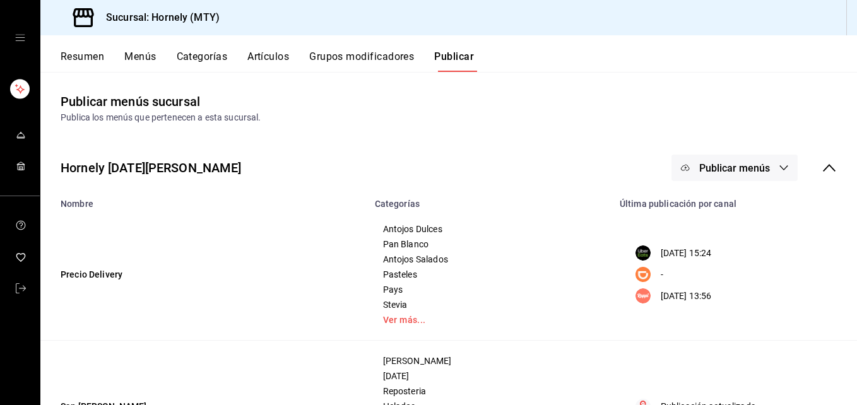
click at [761, 175] on button "Publicar menús" at bounding box center [734, 168] width 126 height 26
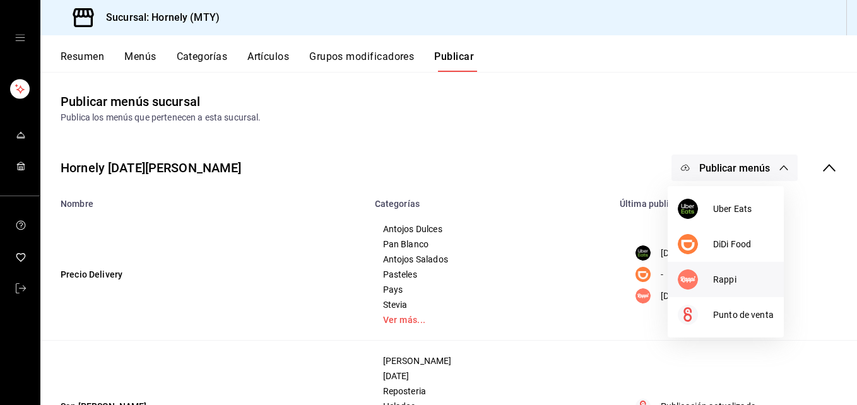
click at [704, 278] on div at bounding box center [694, 279] width 35 height 20
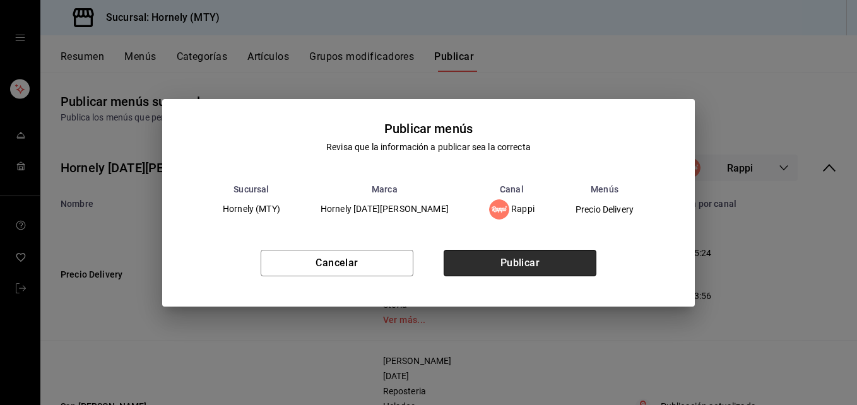
click at [565, 267] on button "Publicar" at bounding box center [519, 263] width 153 height 26
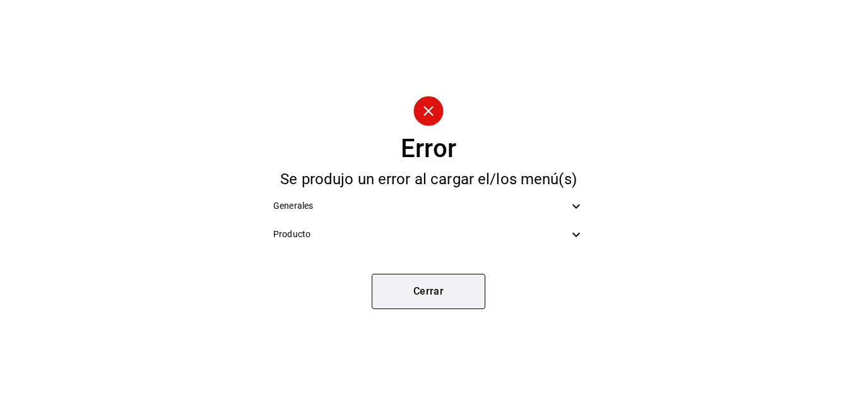
click at [454, 287] on button "Cerrar" at bounding box center [429, 291] width 114 height 35
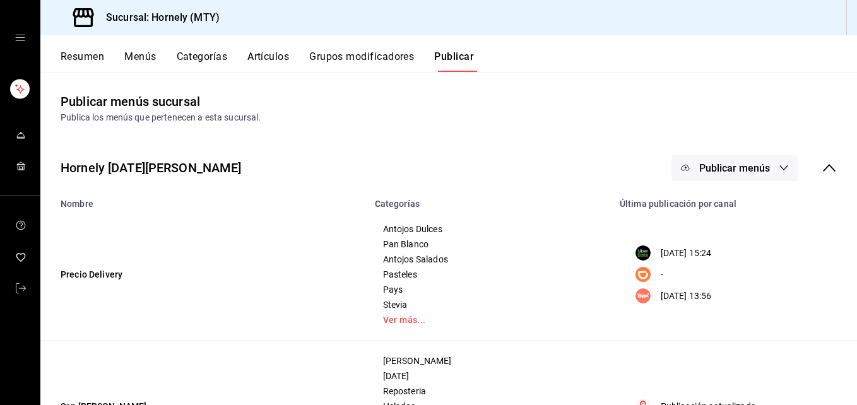
click at [769, 157] on button "Publicar menús" at bounding box center [734, 168] width 126 height 26
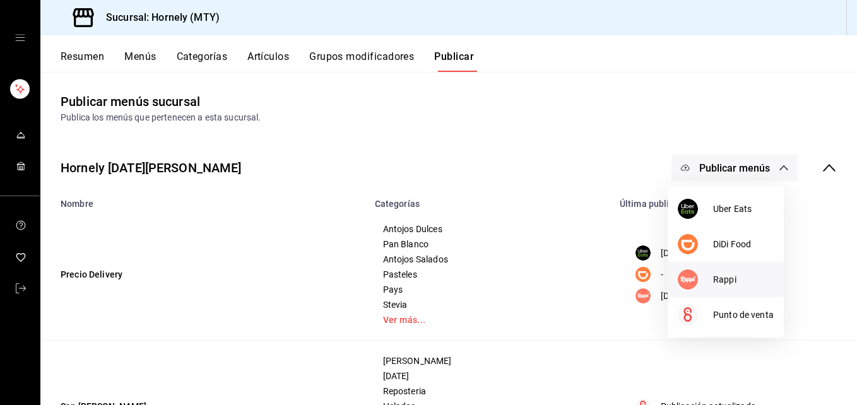
click at [697, 274] on div at bounding box center [694, 279] width 35 height 20
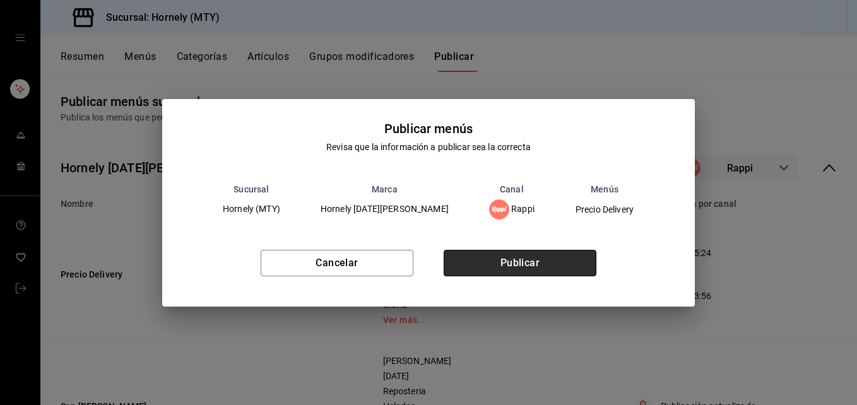
click at [542, 257] on button "Publicar" at bounding box center [519, 263] width 153 height 26
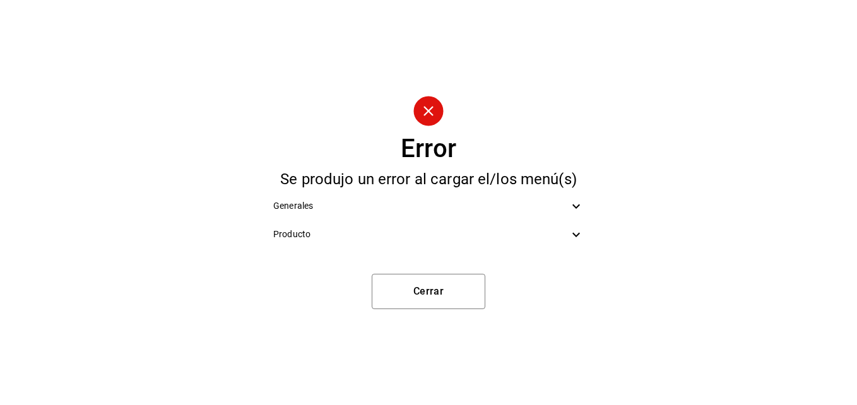
click at [454, 213] on div "Generales" at bounding box center [428, 206] width 331 height 28
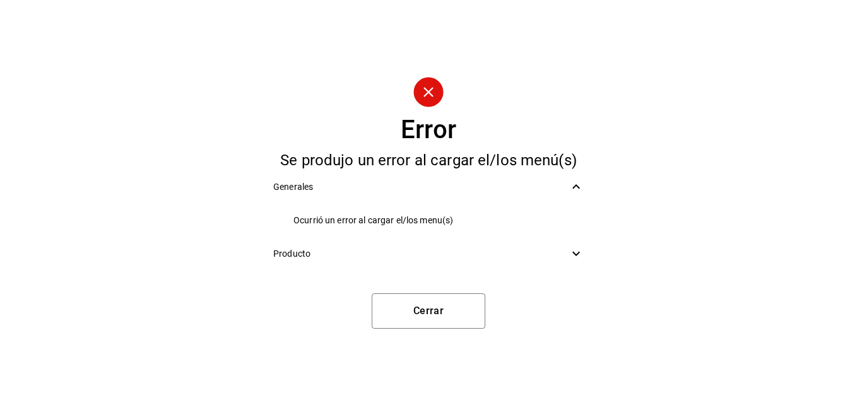
click at [568, 254] on span "Producto" at bounding box center [420, 253] width 295 height 13
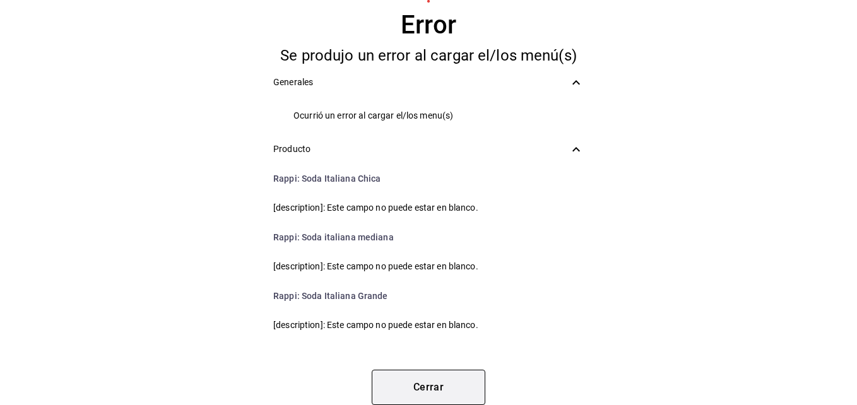
click at [403, 385] on button "Cerrar" at bounding box center [429, 387] width 114 height 35
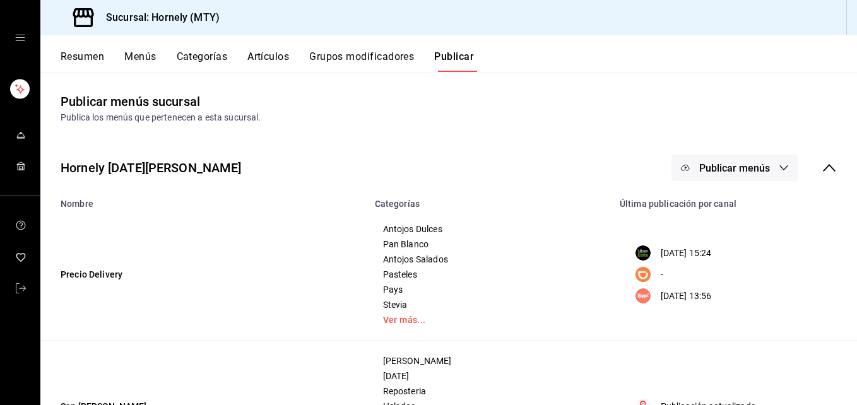
click at [100, 58] on button "Resumen" at bounding box center [83, 60] width 44 height 21
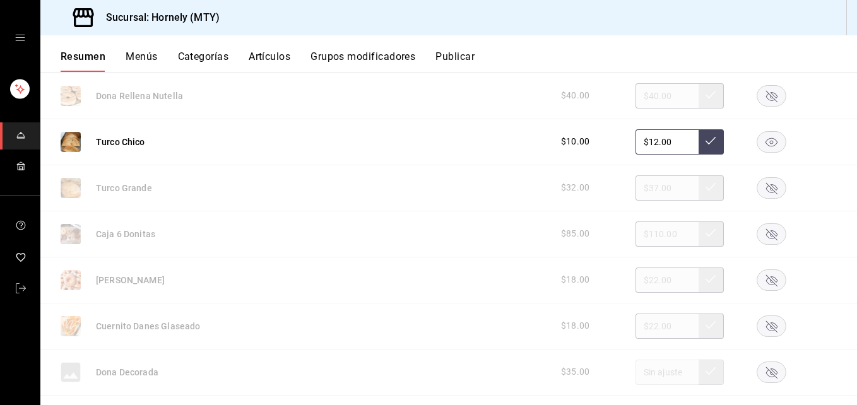
scroll to position [3028, 0]
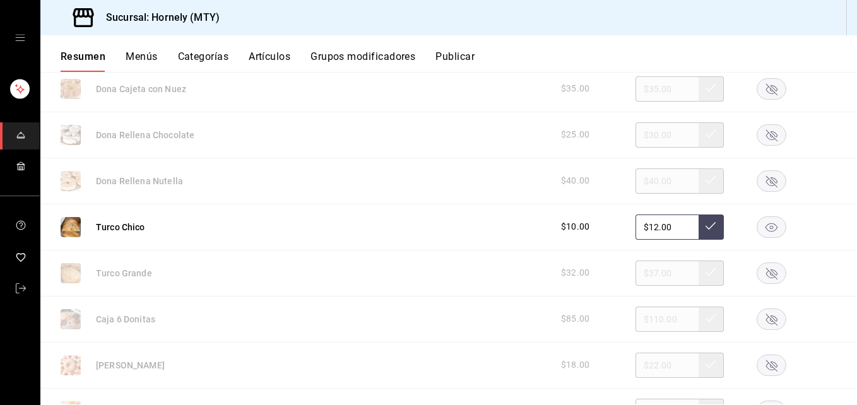
click at [459, 57] on button "Publicar" at bounding box center [454, 60] width 39 height 21
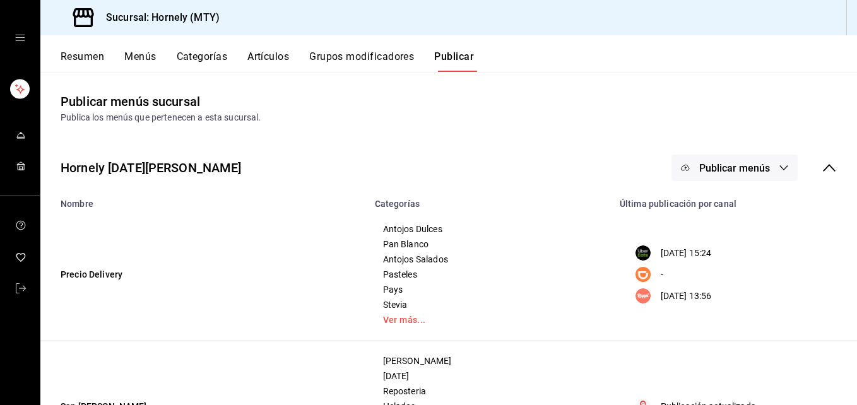
click at [705, 168] on span "Publicar menús" at bounding box center [734, 168] width 71 height 12
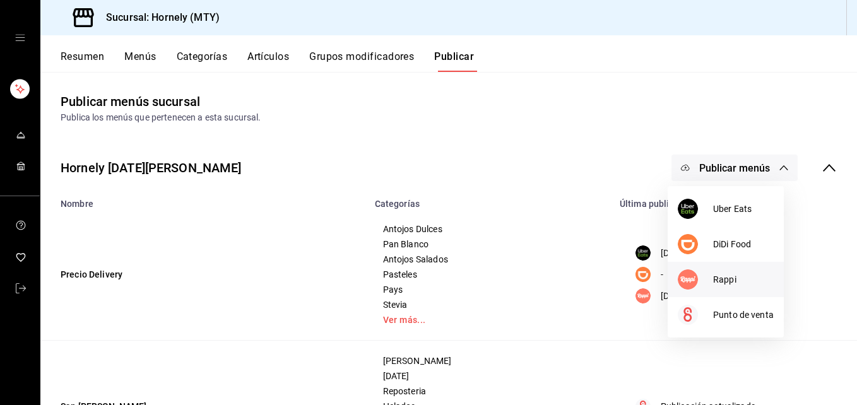
click at [729, 292] on li "Rappi" at bounding box center [725, 279] width 116 height 35
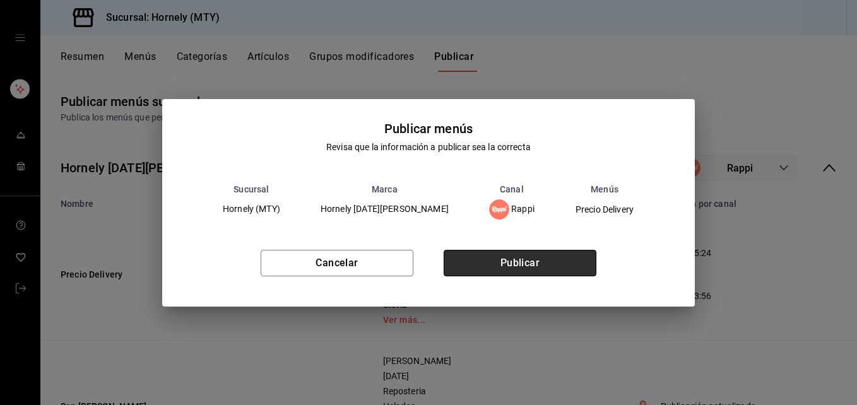
click at [551, 263] on button "Publicar" at bounding box center [519, 263] width 153 height 26
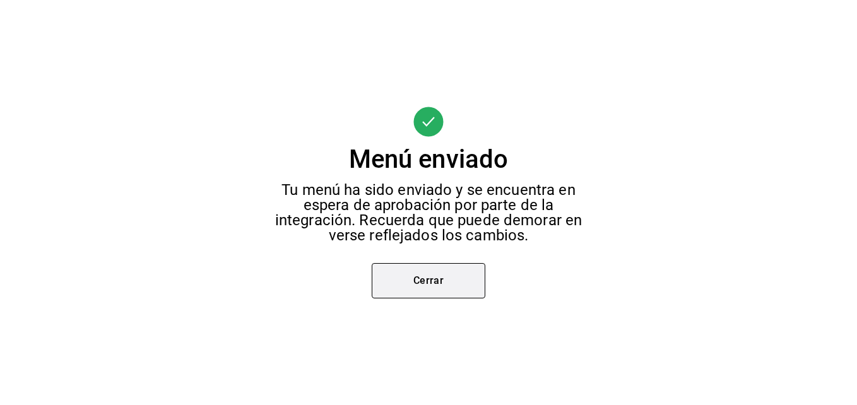
click at [443, 290] on button "Cerrar" at bounding box center [429, 280] width 114 height 35
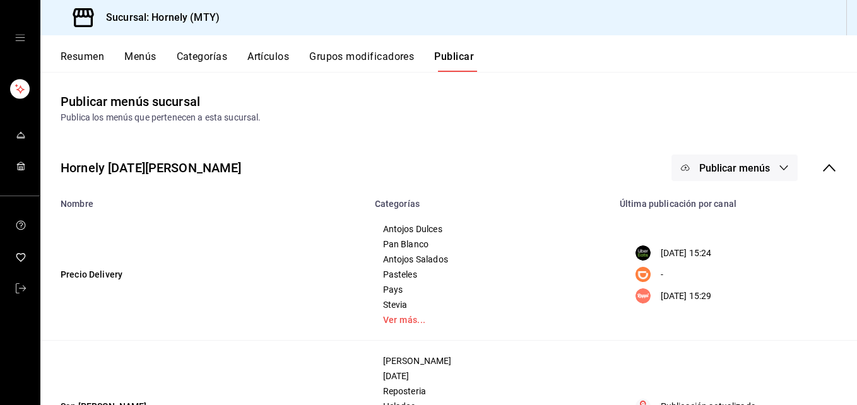
drag, startPoint x: 522, startPoint y: 231, endPoint x: 572, endPoint y: 244, distance: 51.6
click at [561, 242] on div "Antojos Dulces Pan Blanco Antojos Salados Pasteles Pays Stevia Ver más..." at bounding box center [489, 274] width 214 height 101
click at [384, 186] on div "Hornely San Nicolás Publicar menús" at bounding box center [448, 167] width 816 height 47
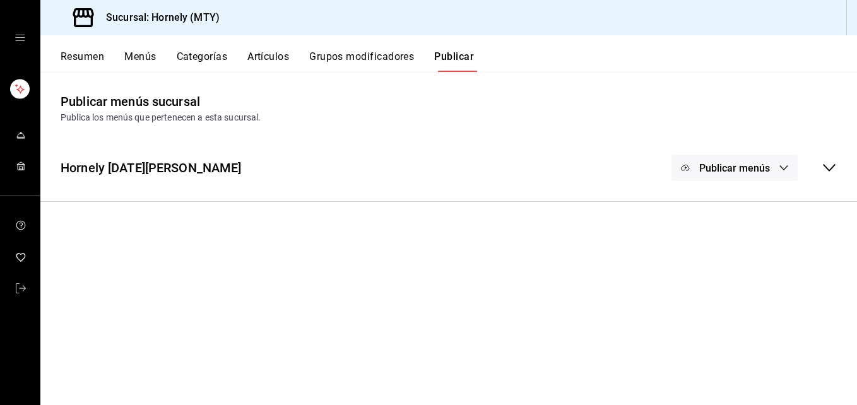
drag, startPoint x: 272, startPoint y: 196, endPoint x: 285, endPoint y: 171, distance: 27.6
click at [272, 188] on div "Hornely San Nicolás Publicar menús Nombre Categorías Última publicación por can…" at bounding box center [448, 167] width 816 height 67
click at [270, 182] on div "Hornely San Nicolás Publicar menús" at bounding box center [448, 167] width 816 height 47
